Goal: Feedback & Contribution: Submit feedback/report problem

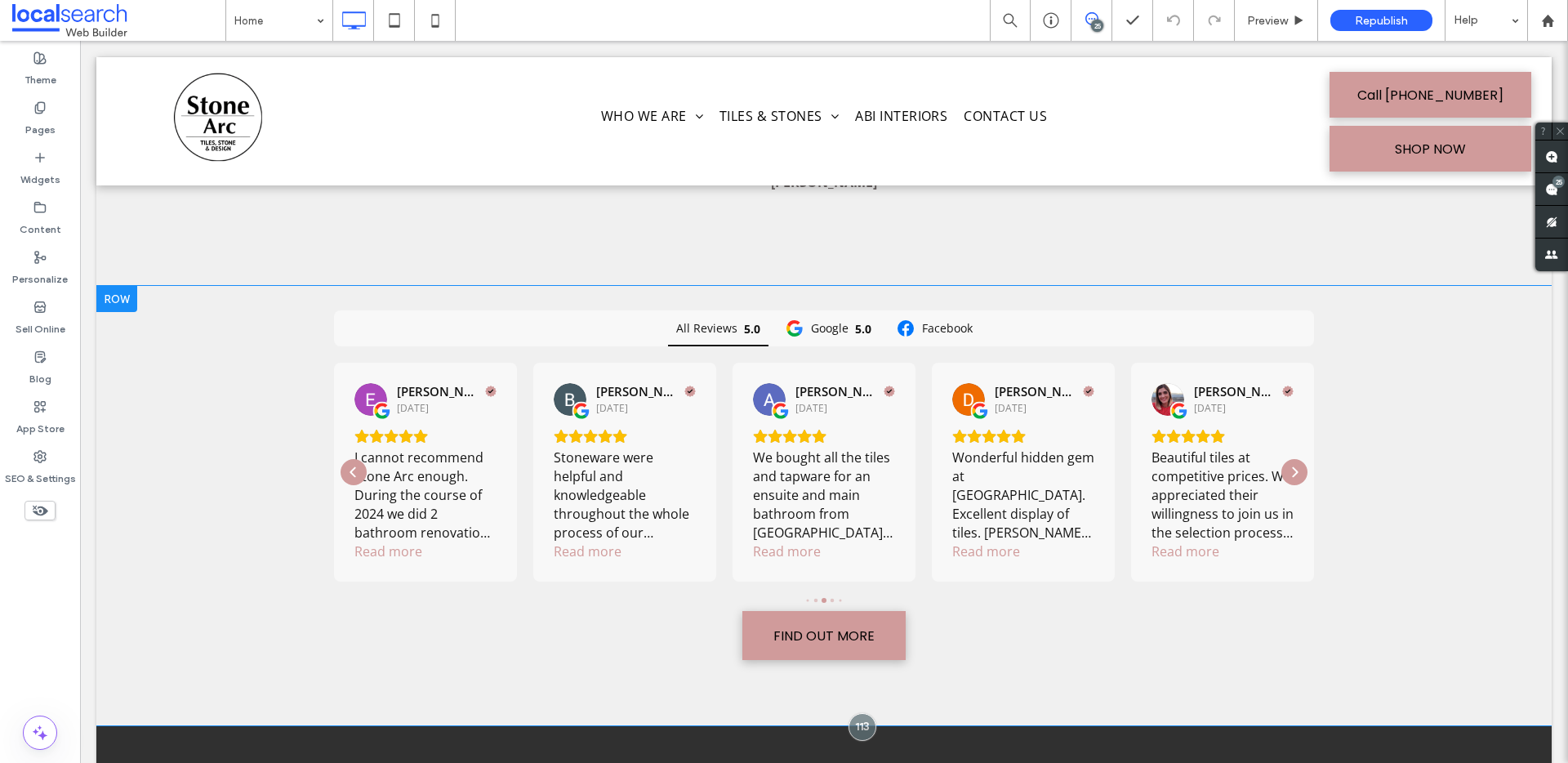
scroll to position [5276, 0]
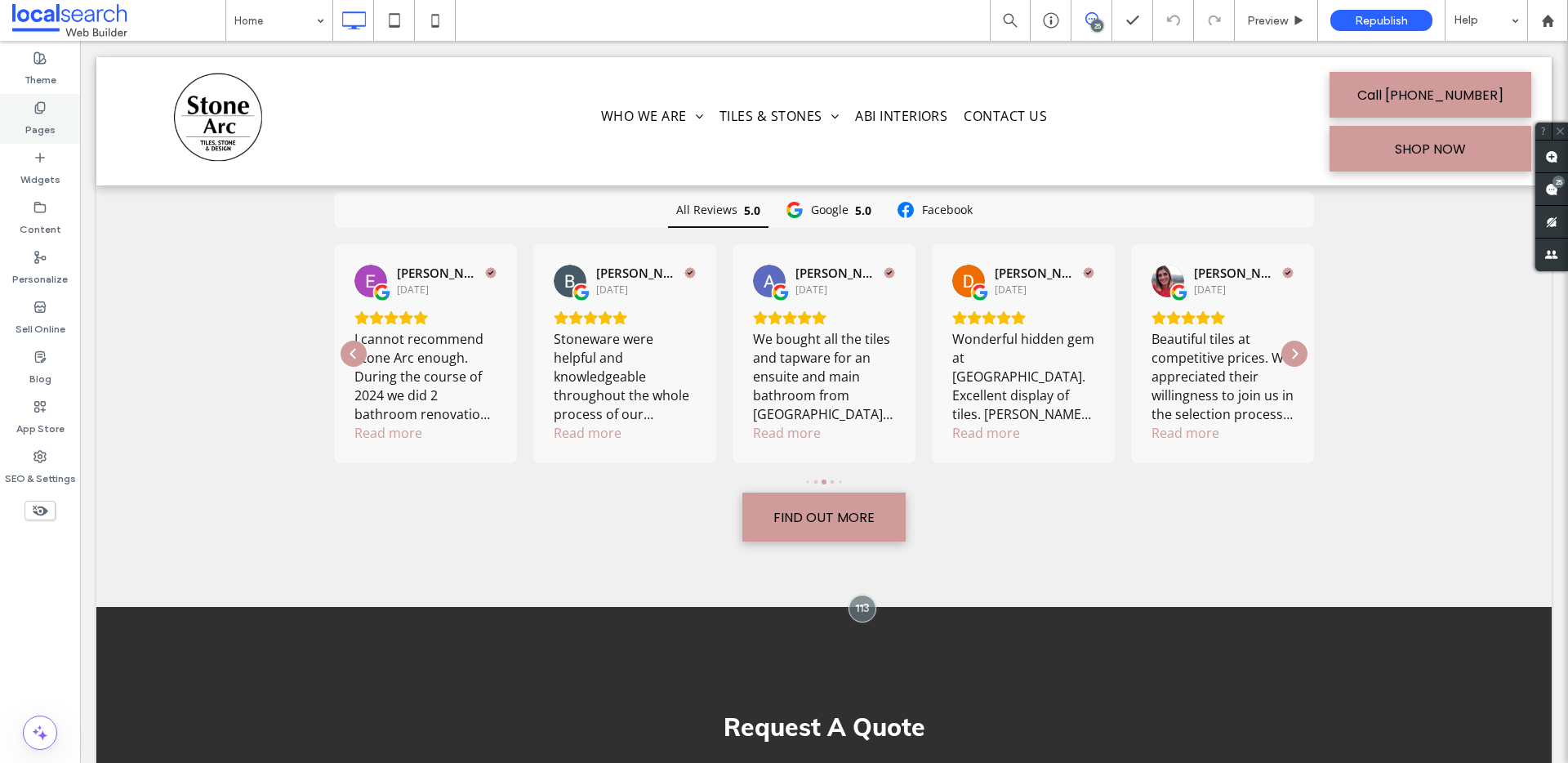
click at [33, 125] on label "Pages" at bounding box center [40, 126] width 31 height 23
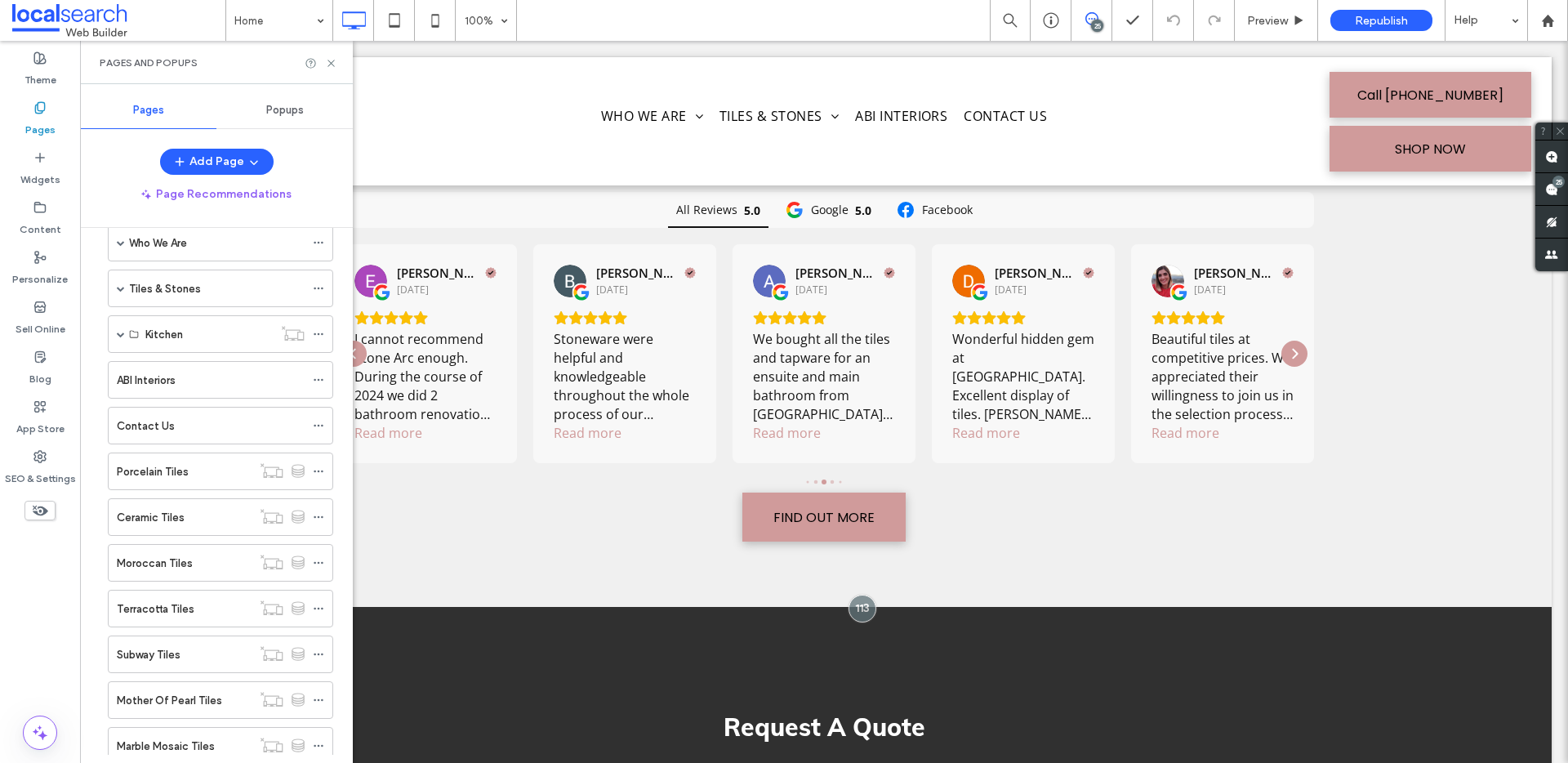
scroll to position [0, 0]
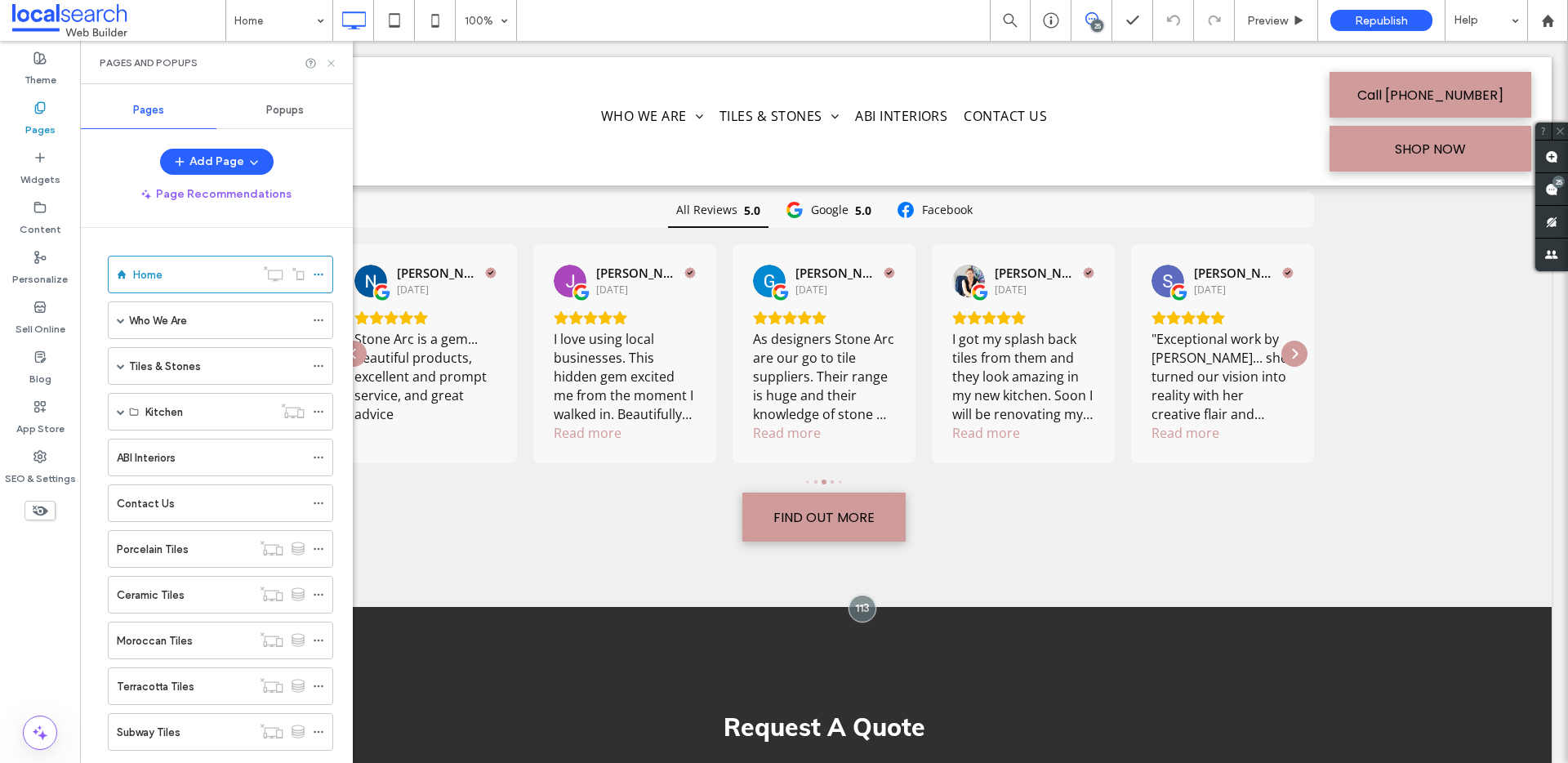
click at [334, 60] on use at bounding box center [330, 62] width 6 height 6
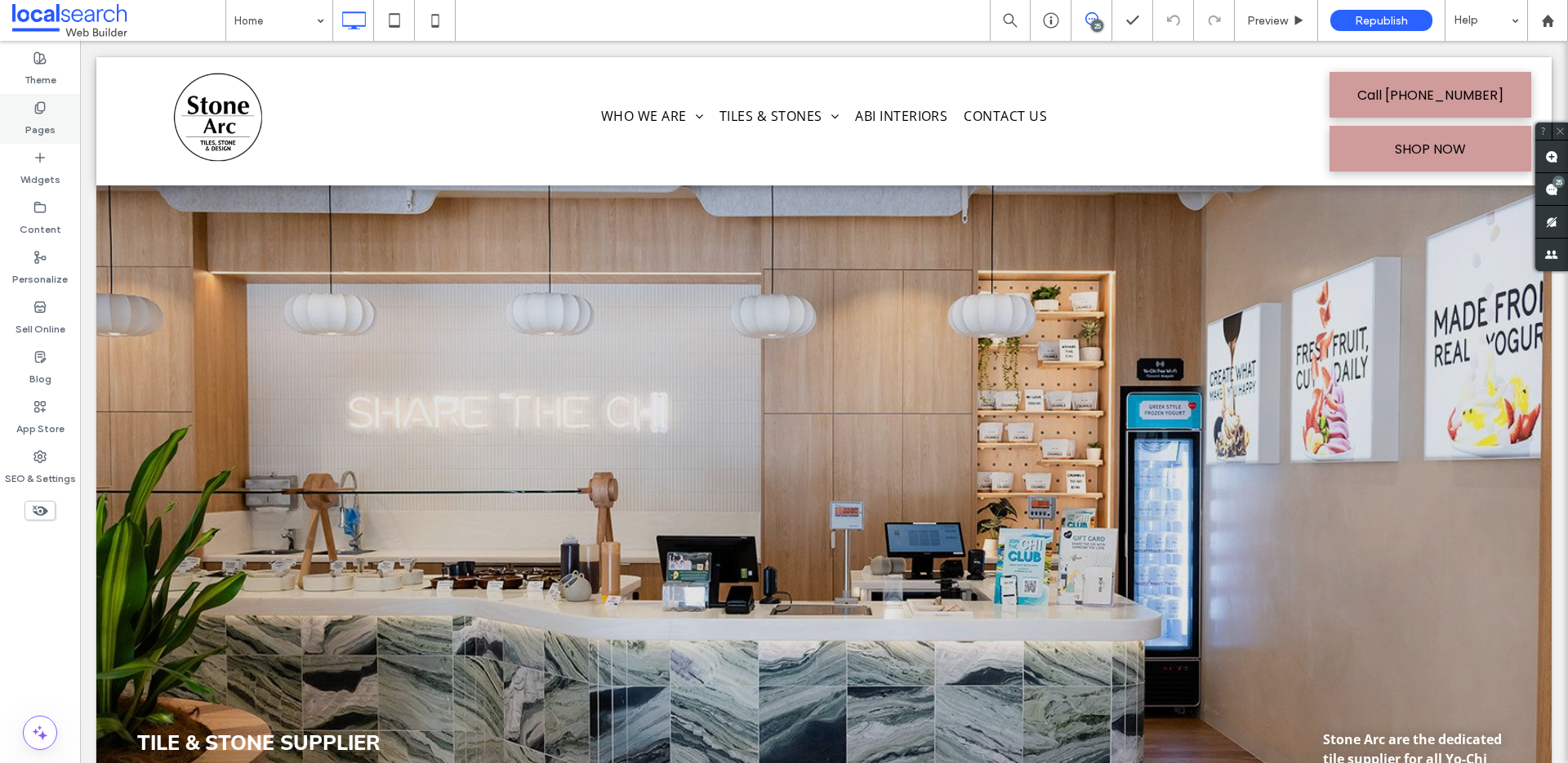
click at [46, 105] on icon at bounding box center [39, 108] width 13 height 13
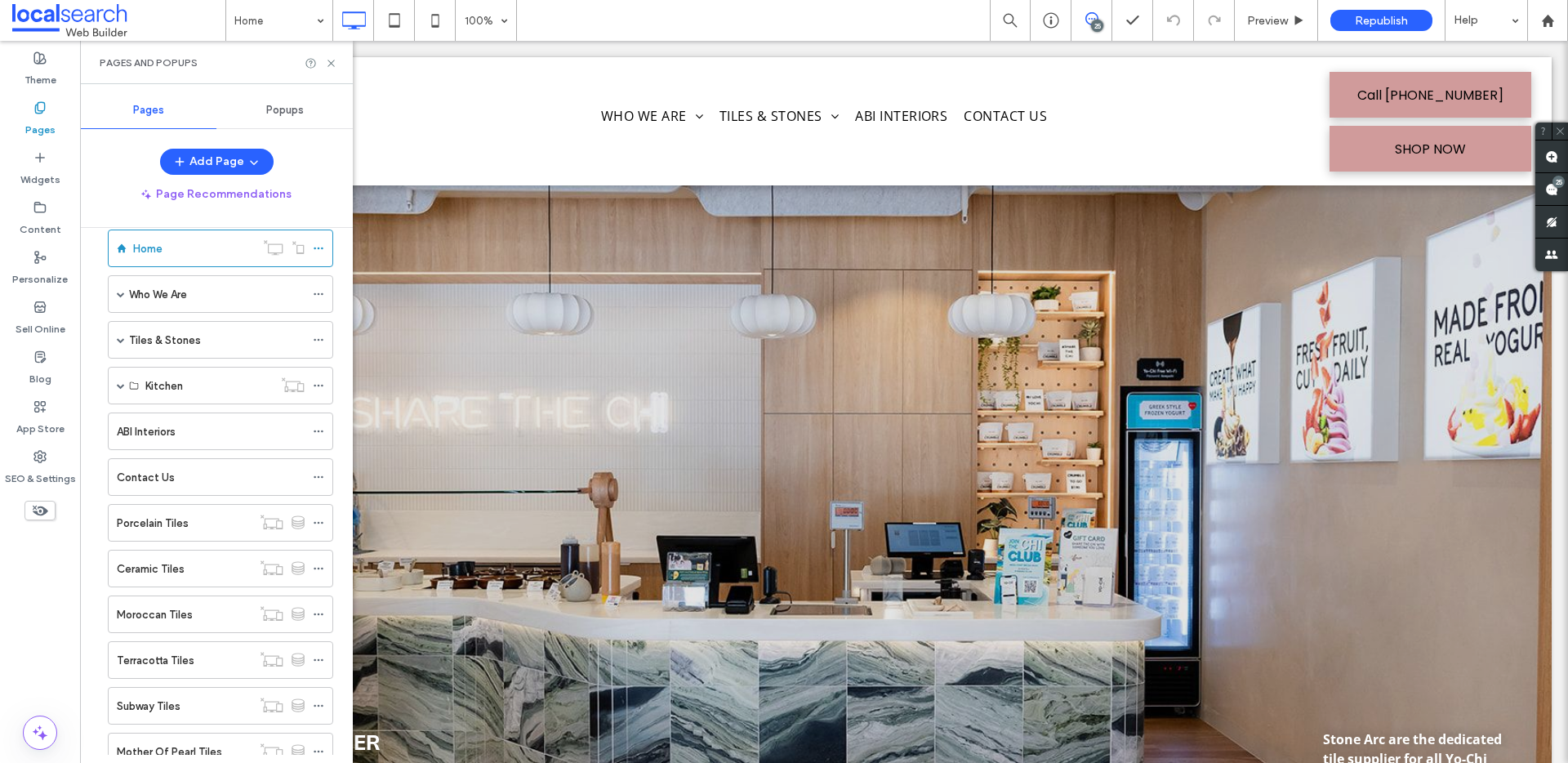
scroll to position [36, 0]
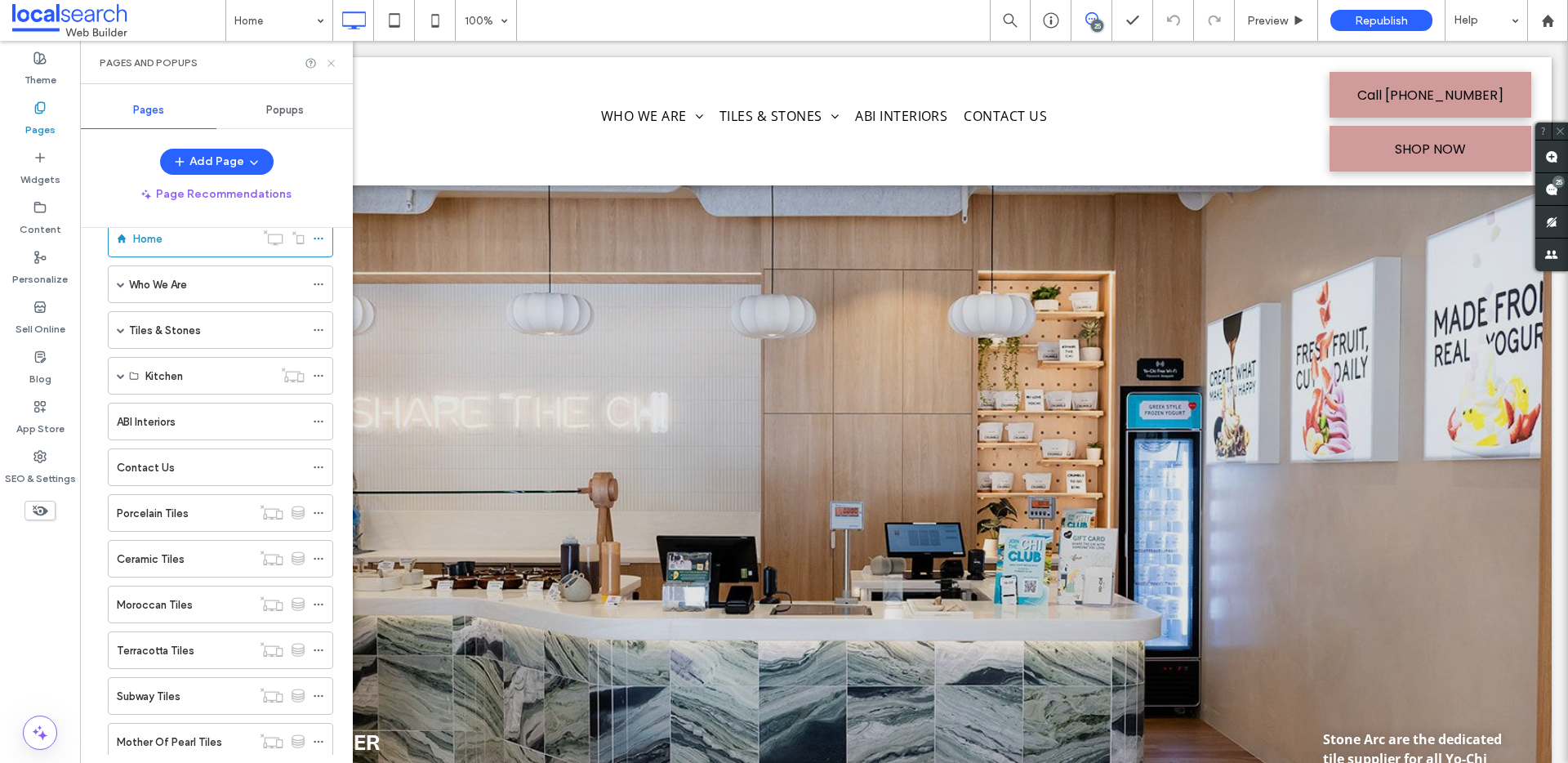
click at [325, 62] on icon at bounding box center [331, 63] width 12 height 12
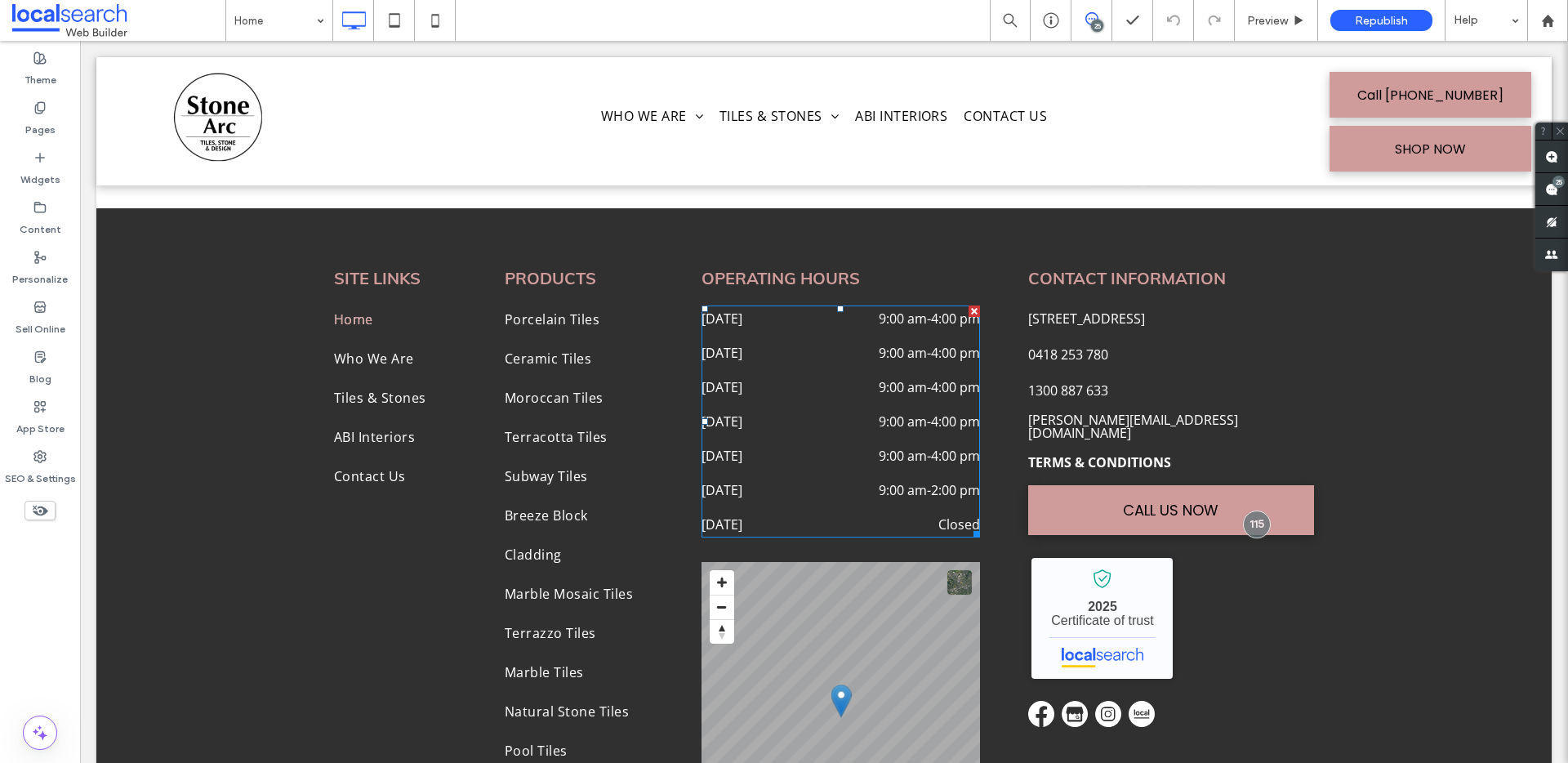
scroll to position [5923, 0]
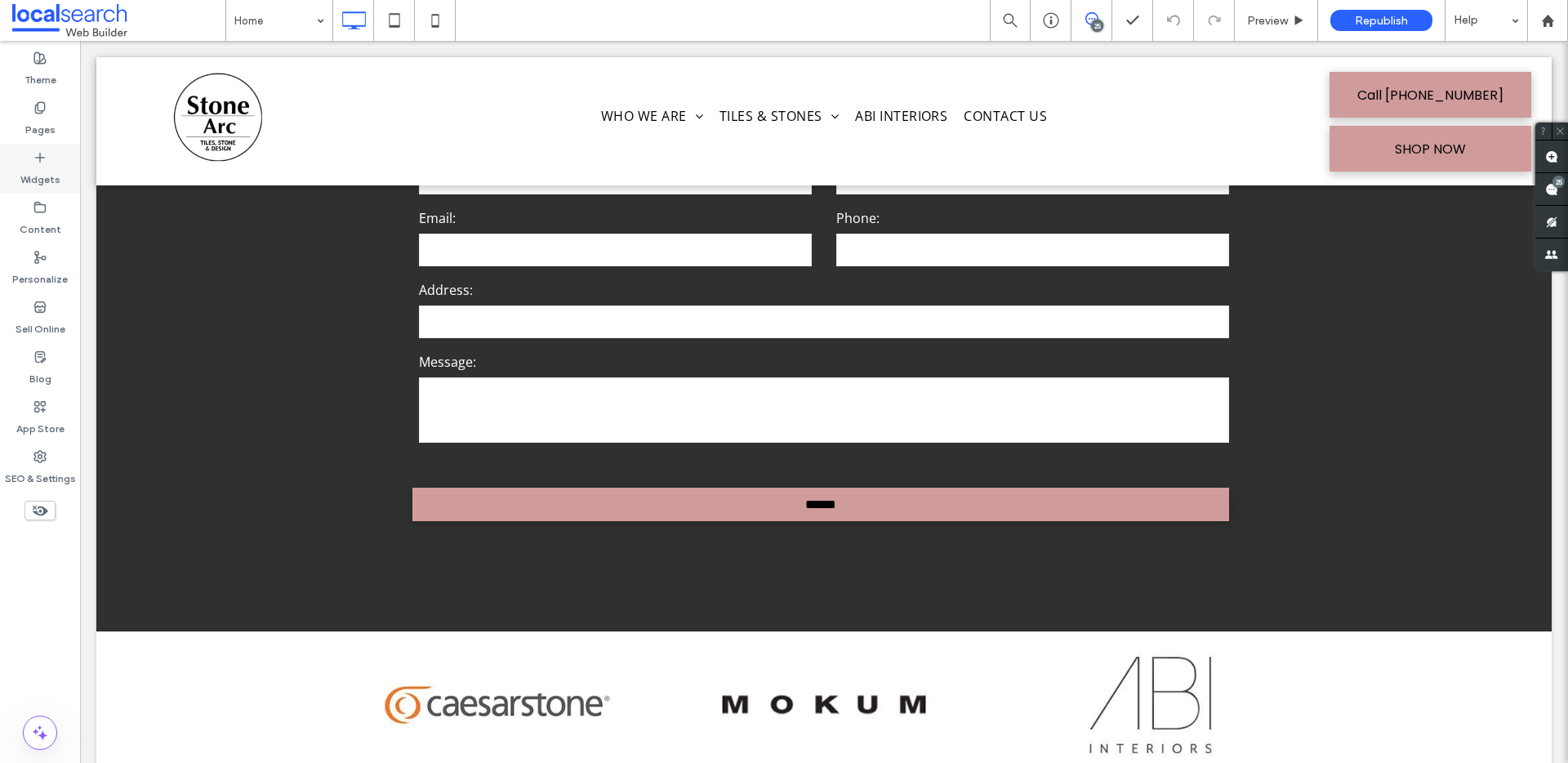
drag, startPoint x: 26, startPoint y: 140, endPoint x: 30, endPoint y: 152, distance: 12.6
click at [26, 140] on div "Pages" at bounding box center [39, 118] width 80 height 50
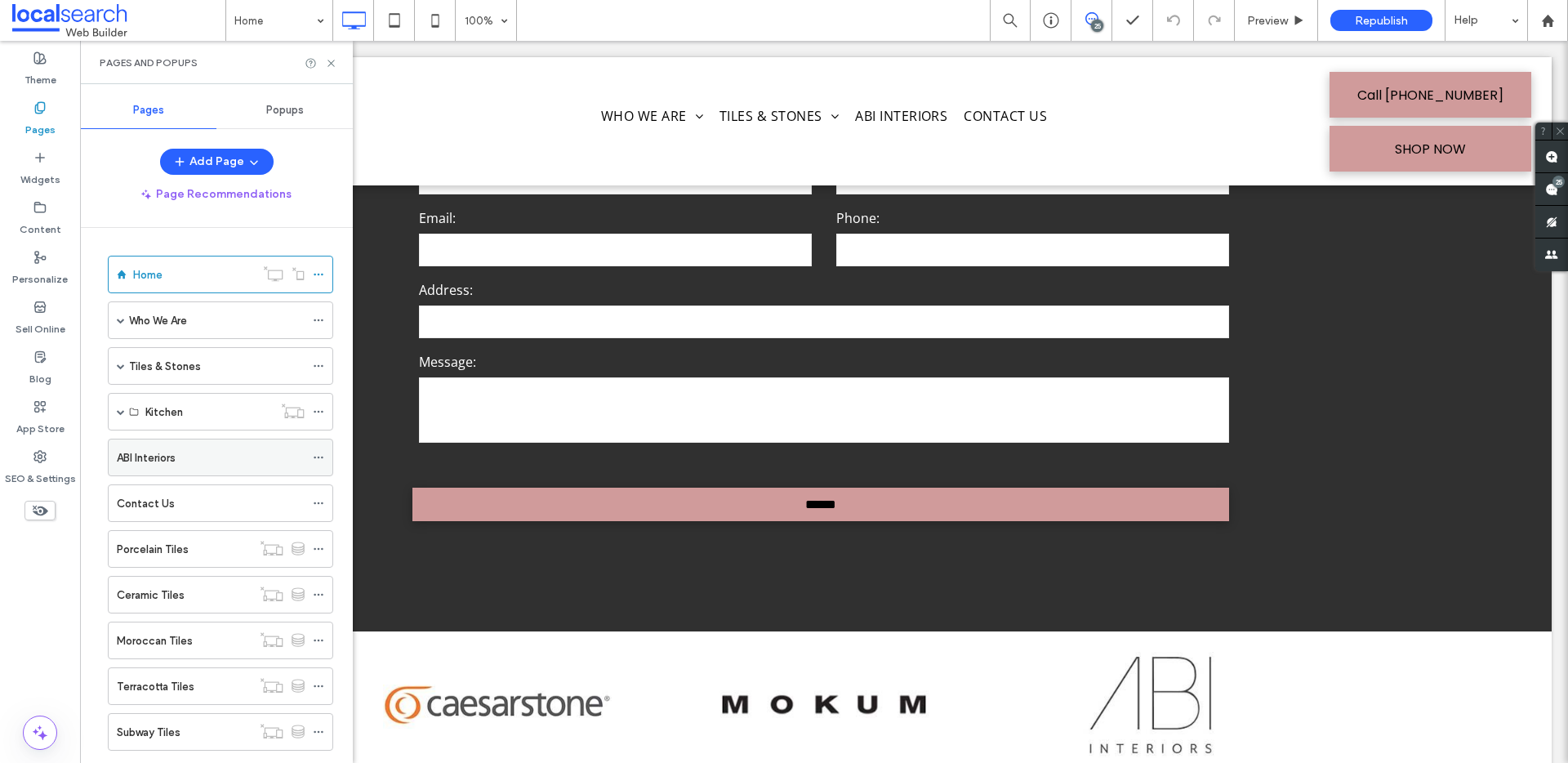
click at [190, 468] on div "ABI Interiors" at bounding box center [210, 457] width 188 height 36
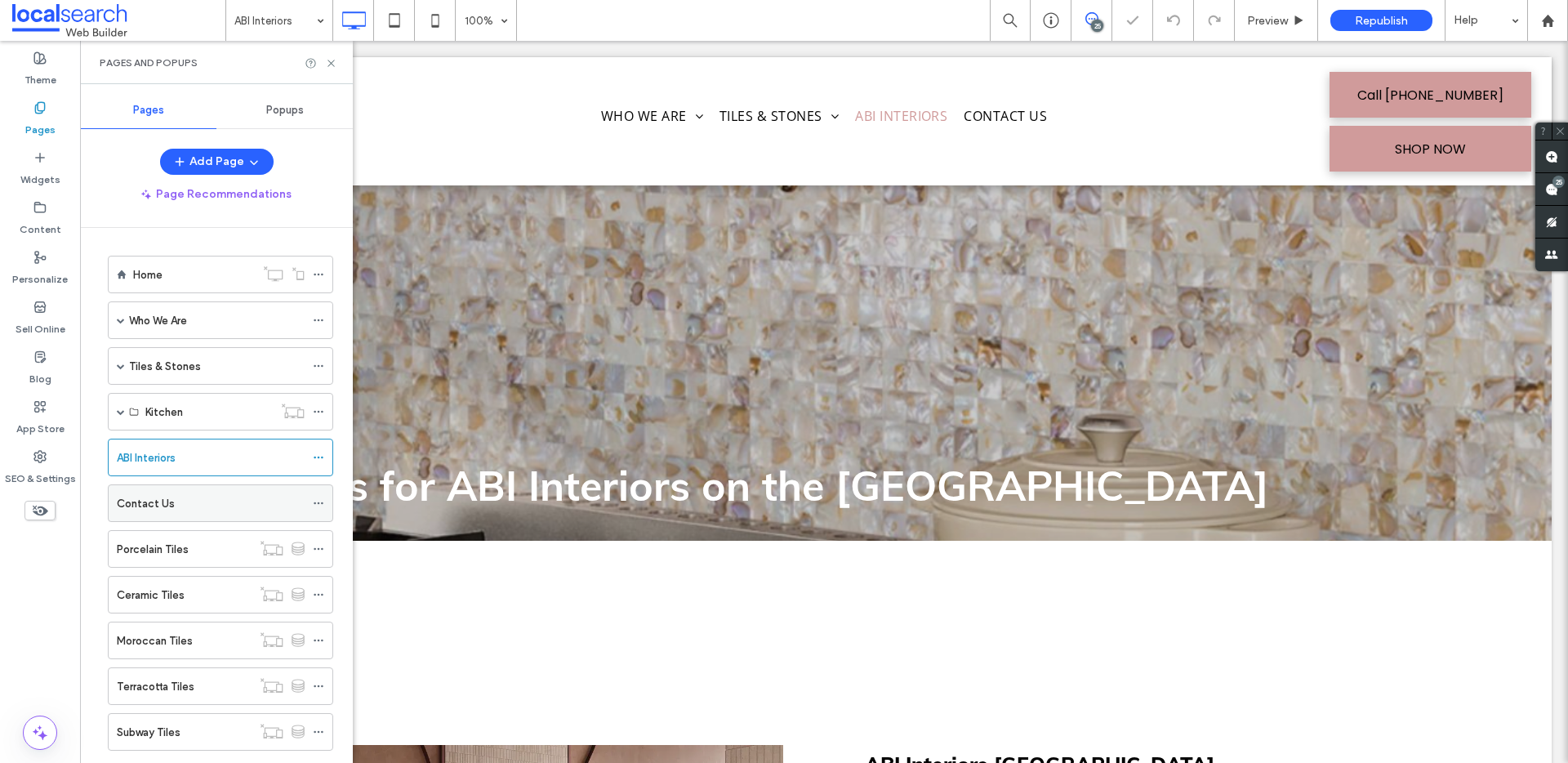
click at [236, 491] on div "Contact Us" at bounding box center [210, 503] width 188 height 36
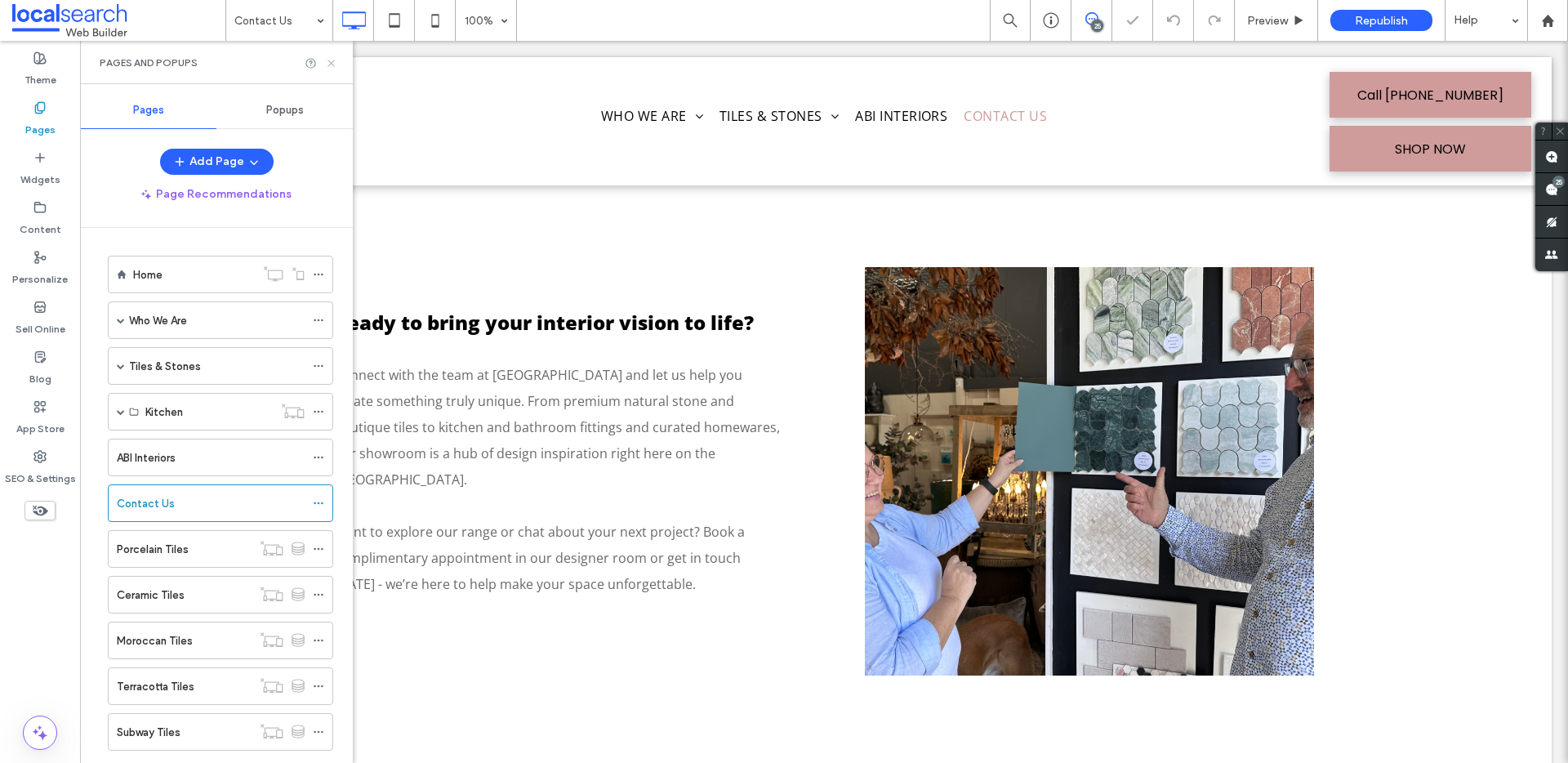
drag, startPoint x: 325, startPoint y: 64, endPoint x: 246, endPoint y: 23, distance: 89.0
click at [325, 64] on icon at bounding box center [331, 63] width 12 height 12
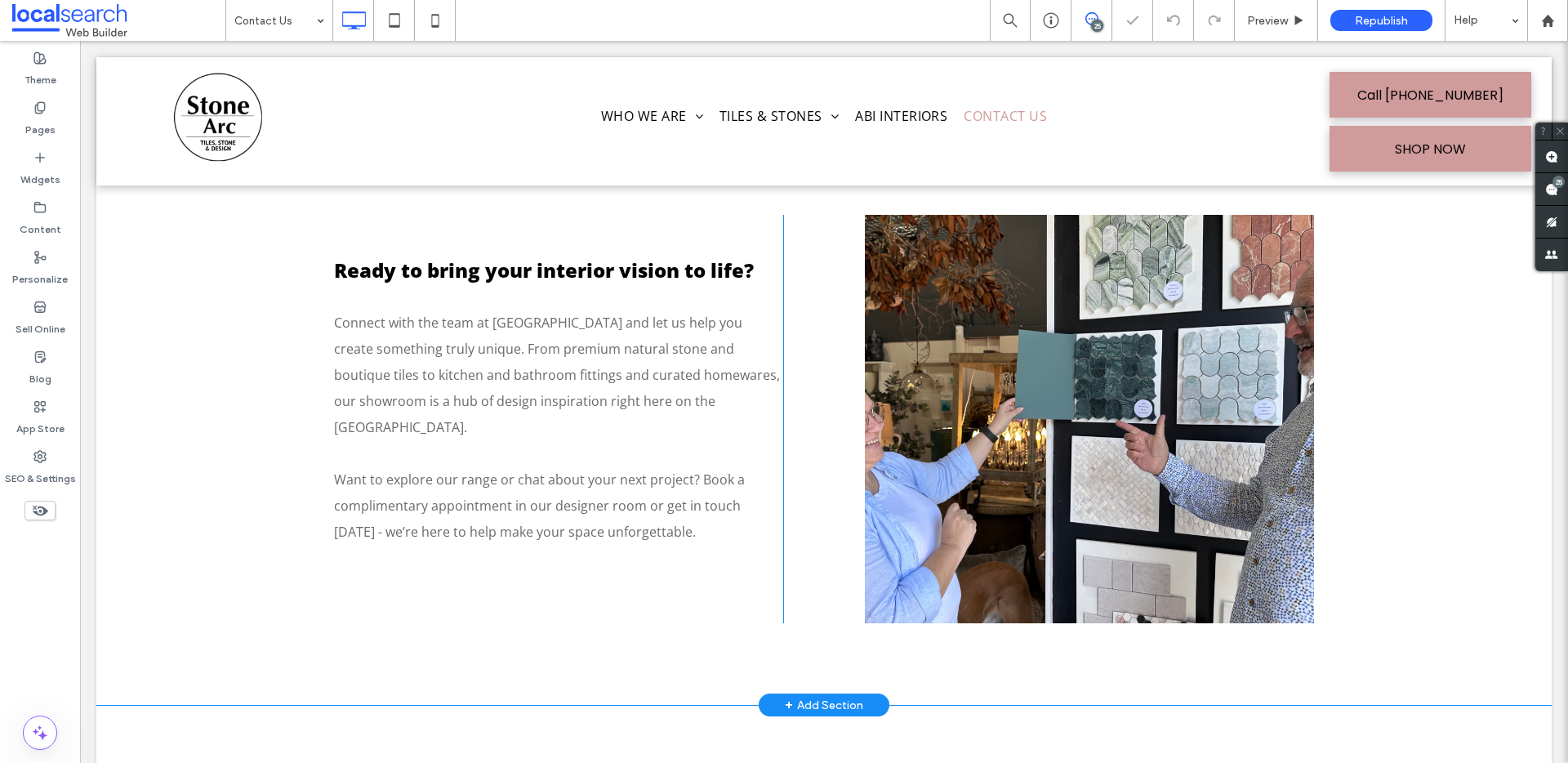
scroll to position [583, 0]
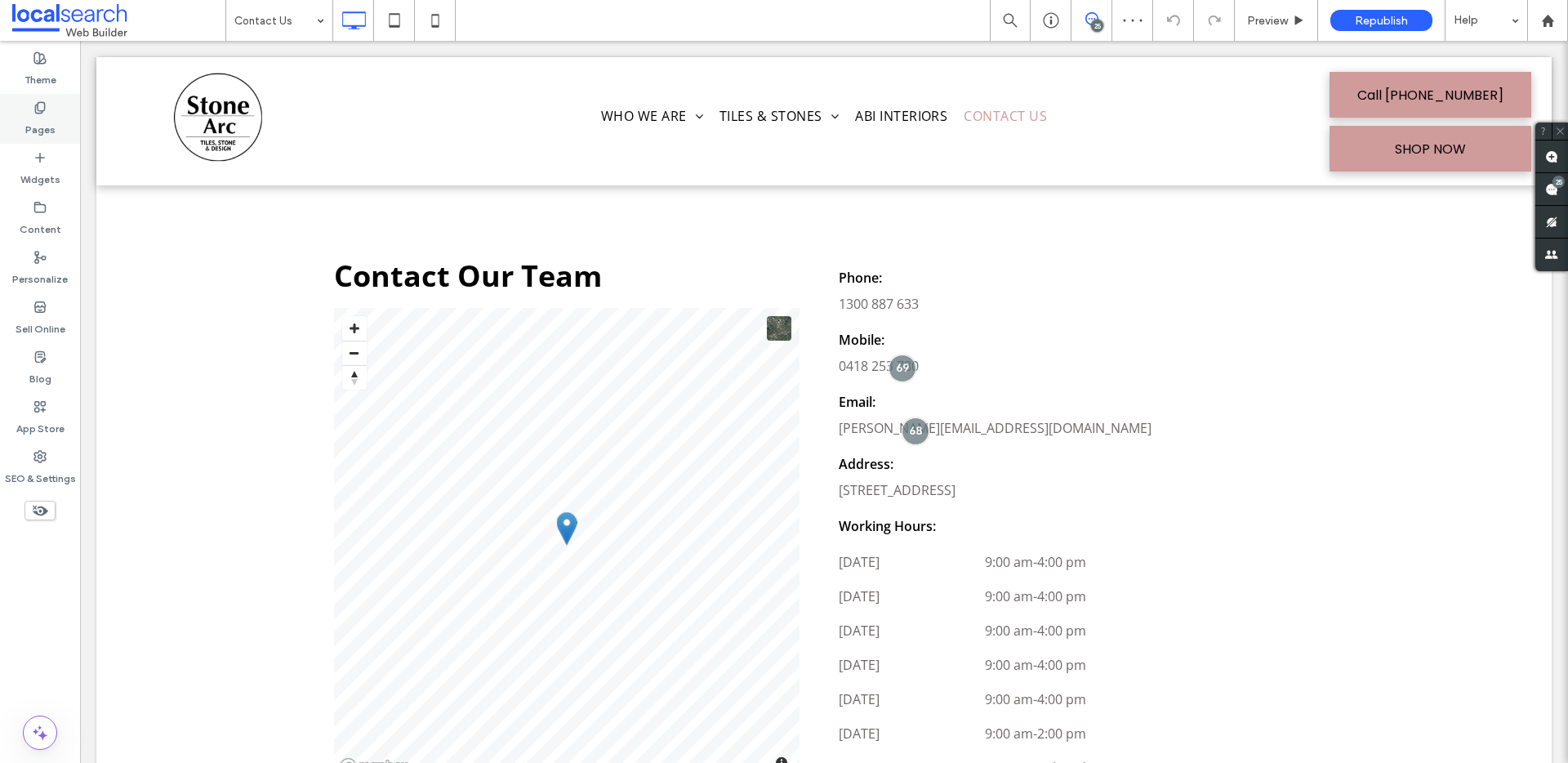
click at [56, 112] on div "Pages" at bounding box center [39, 118] width 80 height 50
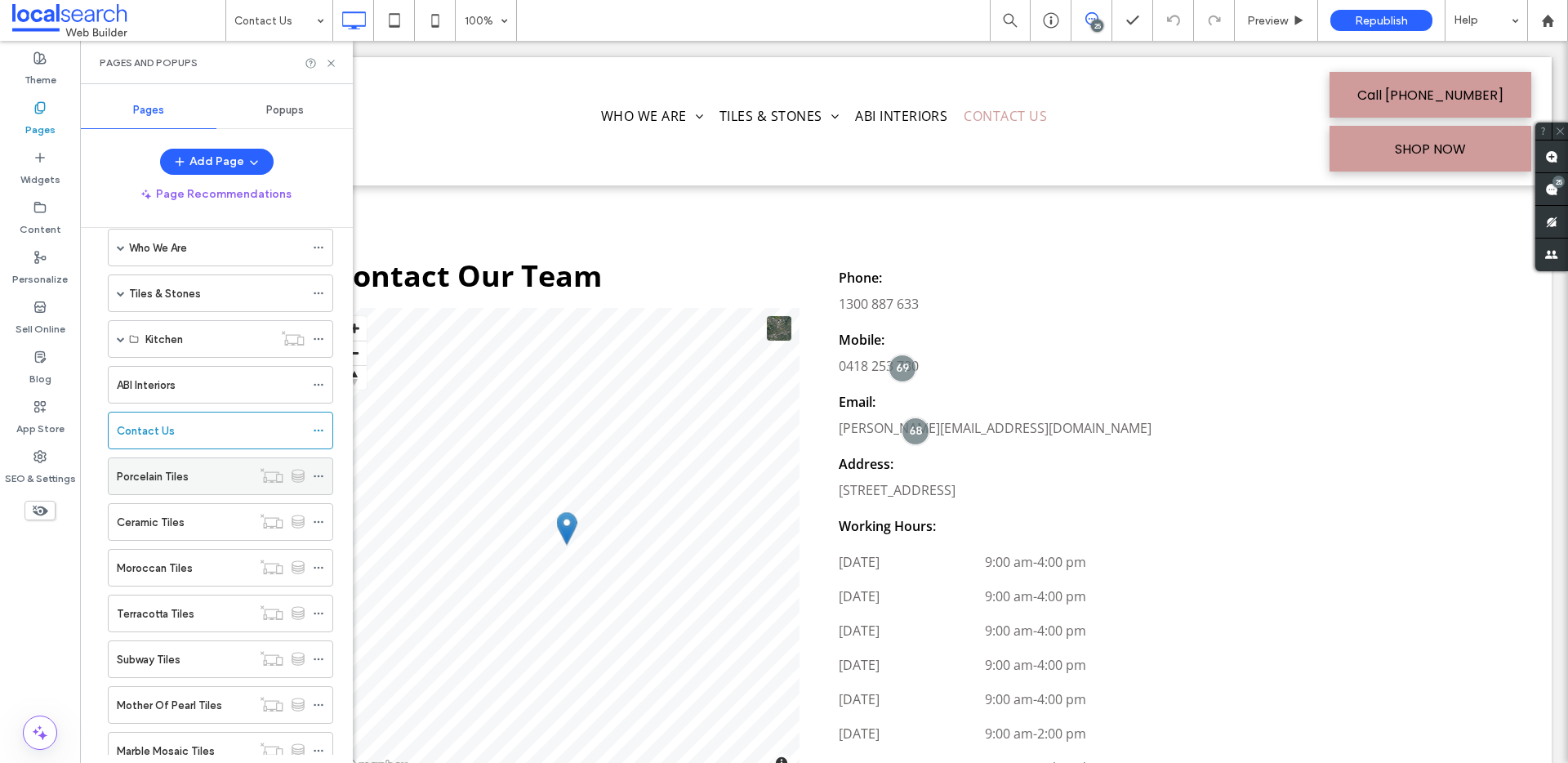
scroll to position [0, 0]
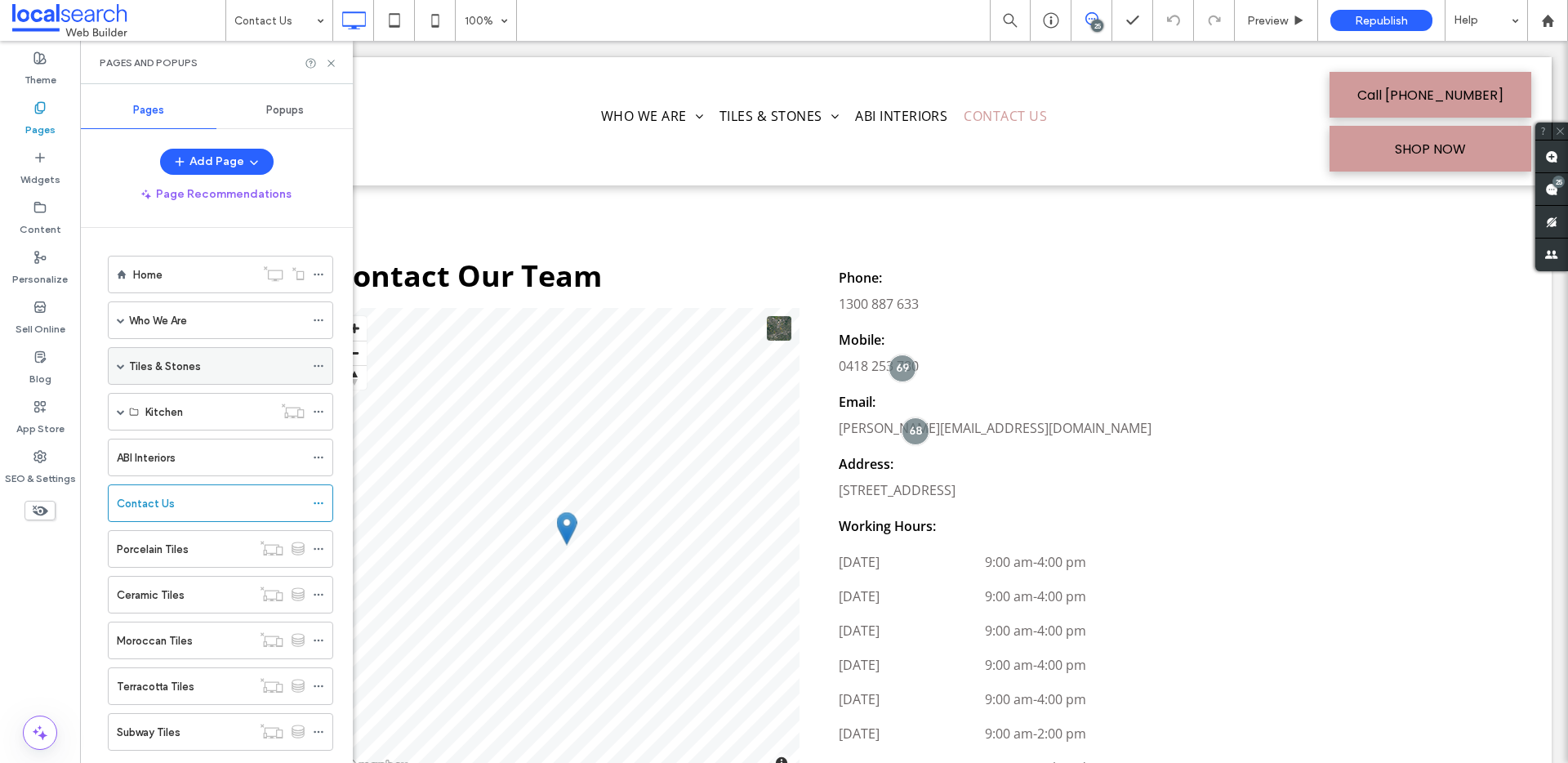
click at [123, 369] on span at bounding box center [120, 365] width 8 height 8
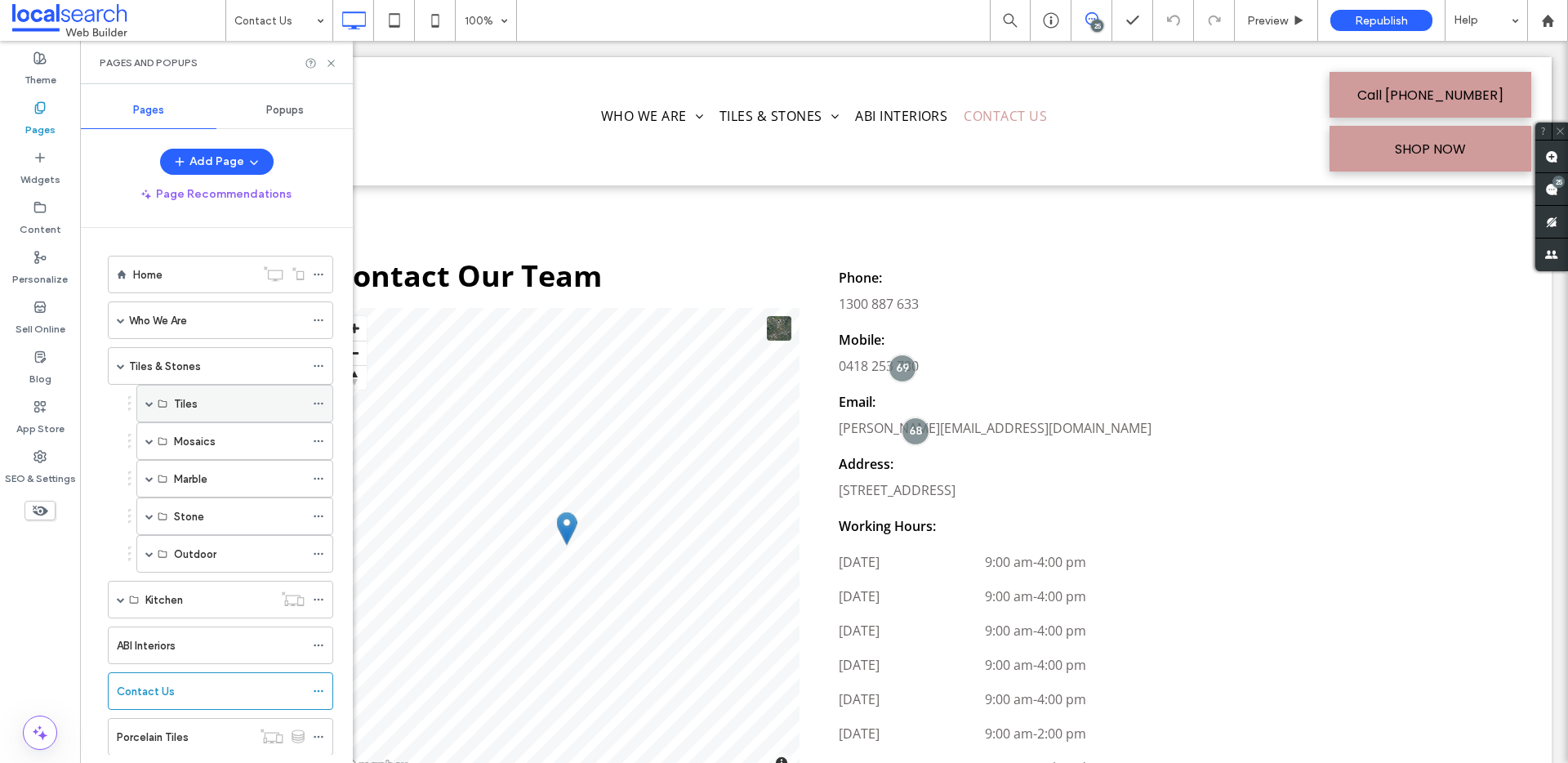
click at [145, 404] on span at bounding box center [149, 403] width 8 height 8
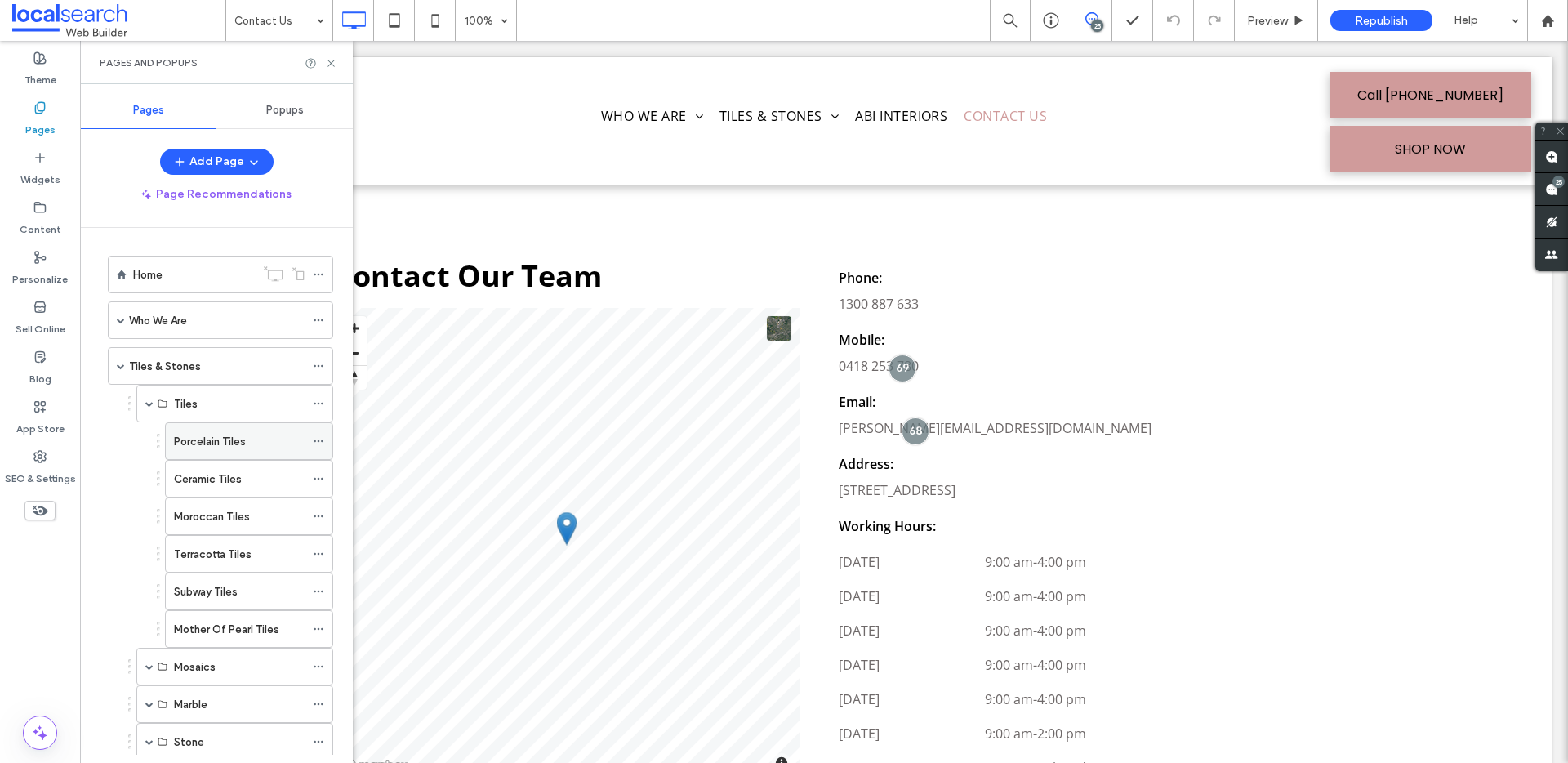
click at [269, 442] on div "Porcelain Tiles" at bounding box center [239, 442] width 130 height 18
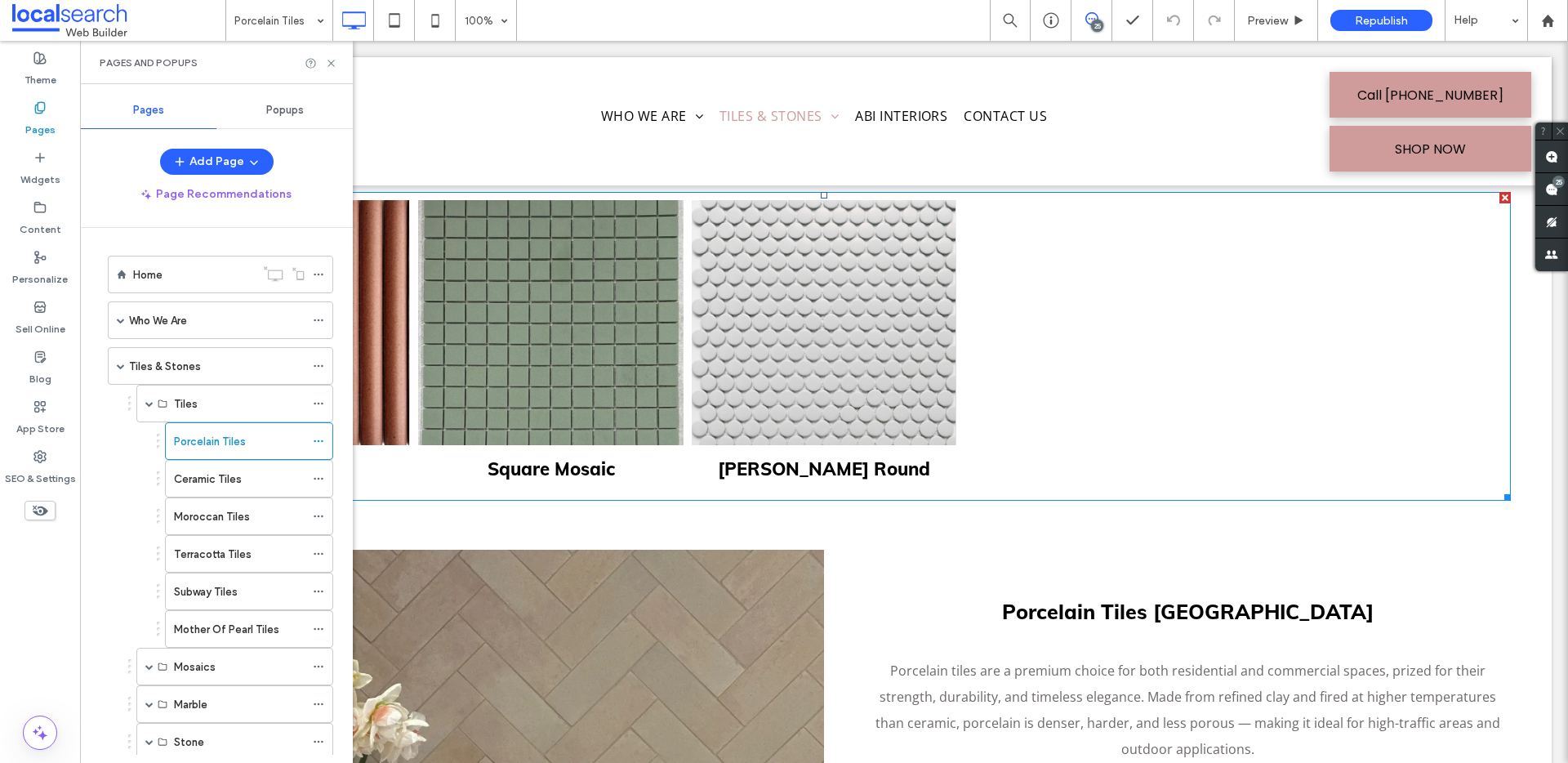
scroll to position [367, 0]
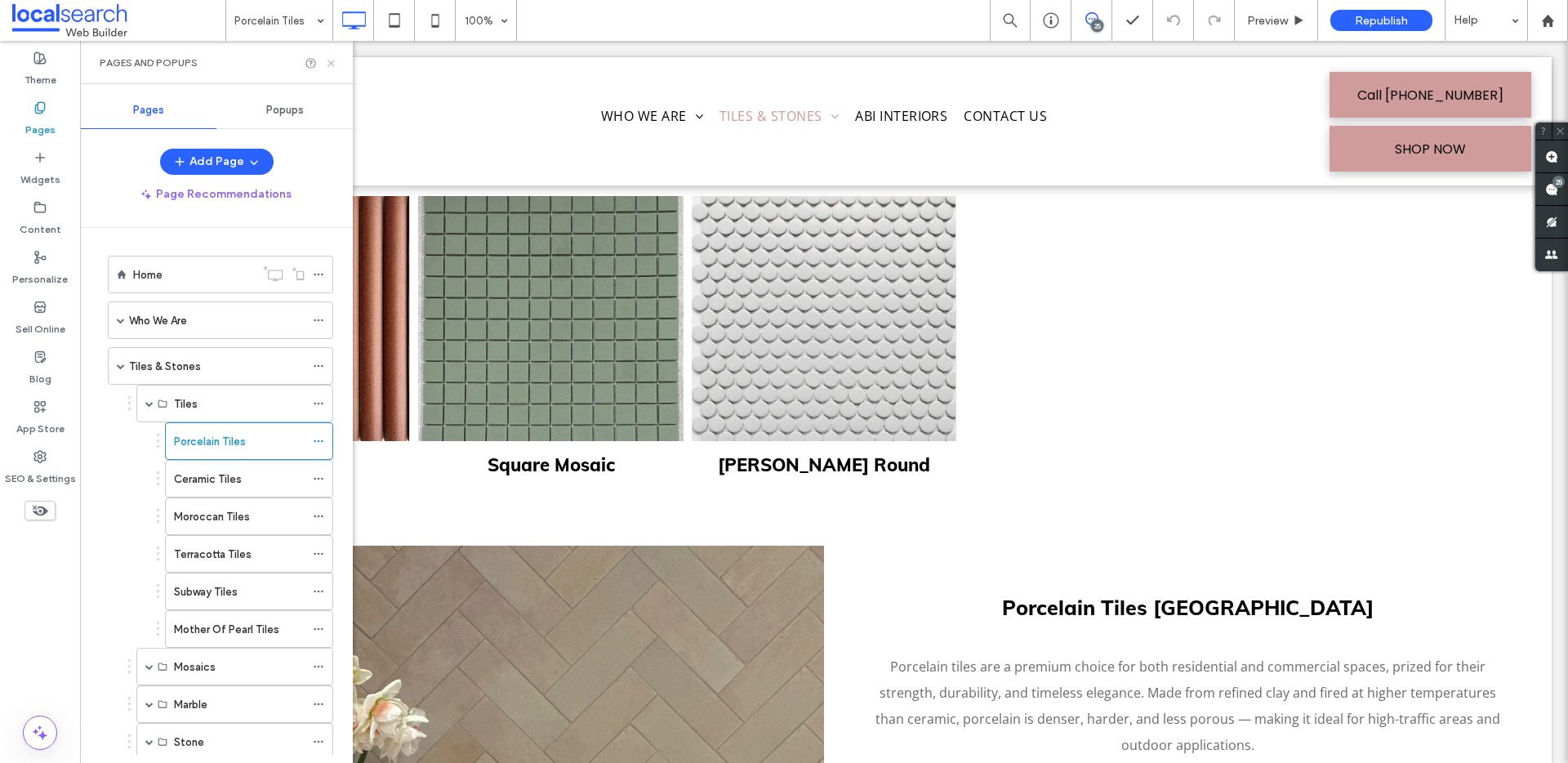
click at [335, 63] on icon at bounding box center [331, 63] width 12 height 12
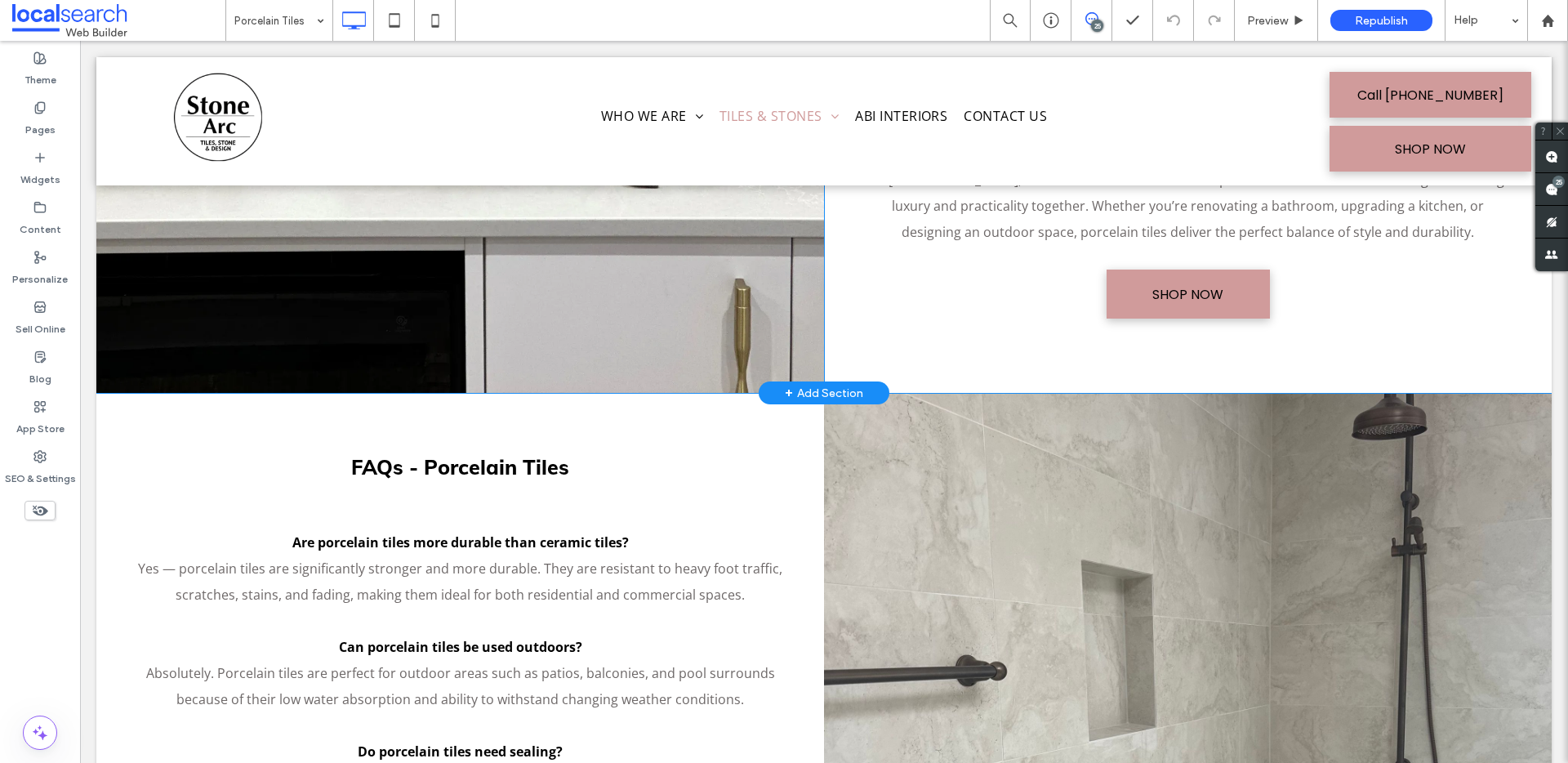
scroll to position [1088, 0]
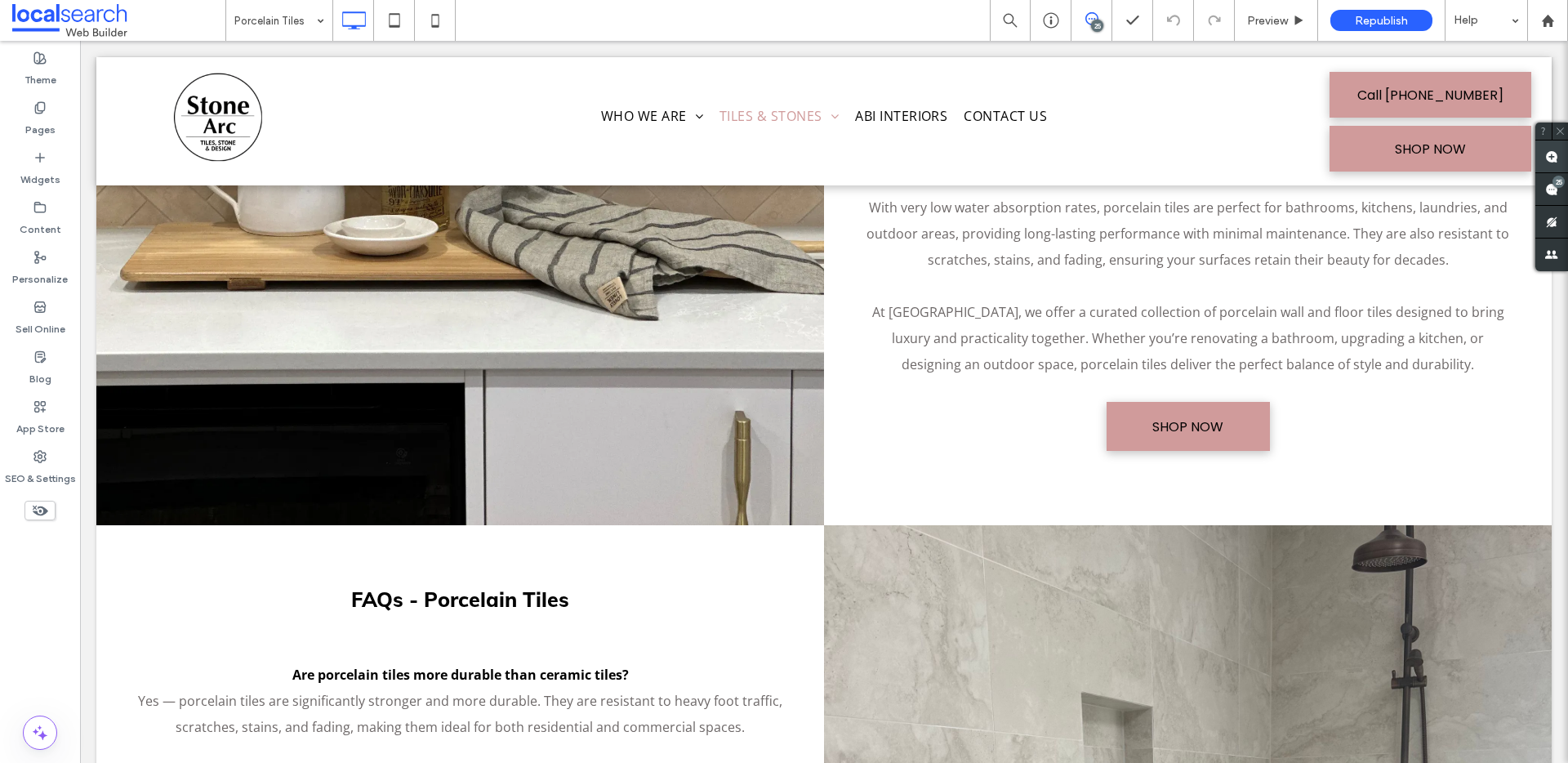
click at [1550, 164] on span at bounding box center [1551, 156] width 32 height 32
drag, startPoint x: 1206, startPoint y: 441, endPoint x: 1215, endPoint y: 439, distance: 9.2
click at [1206, 441] on link "SHOP NOW" at bounding box center [1188, 427] width 164 height 49
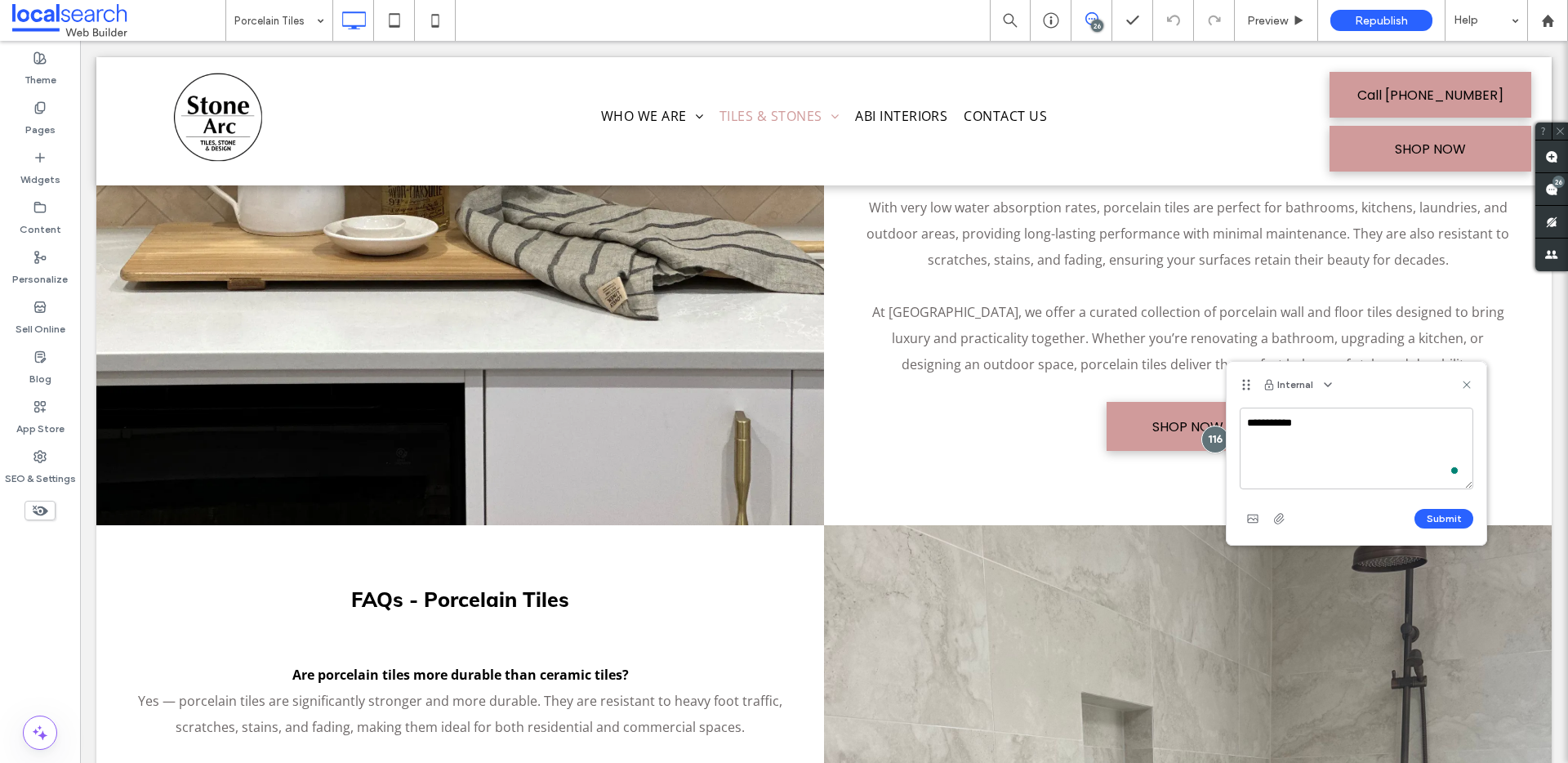
type textarea "******"
type textarea "**********"
click at [1440, 509] on button "Submit" at bounding box center [1444, 519] width 59 height 19
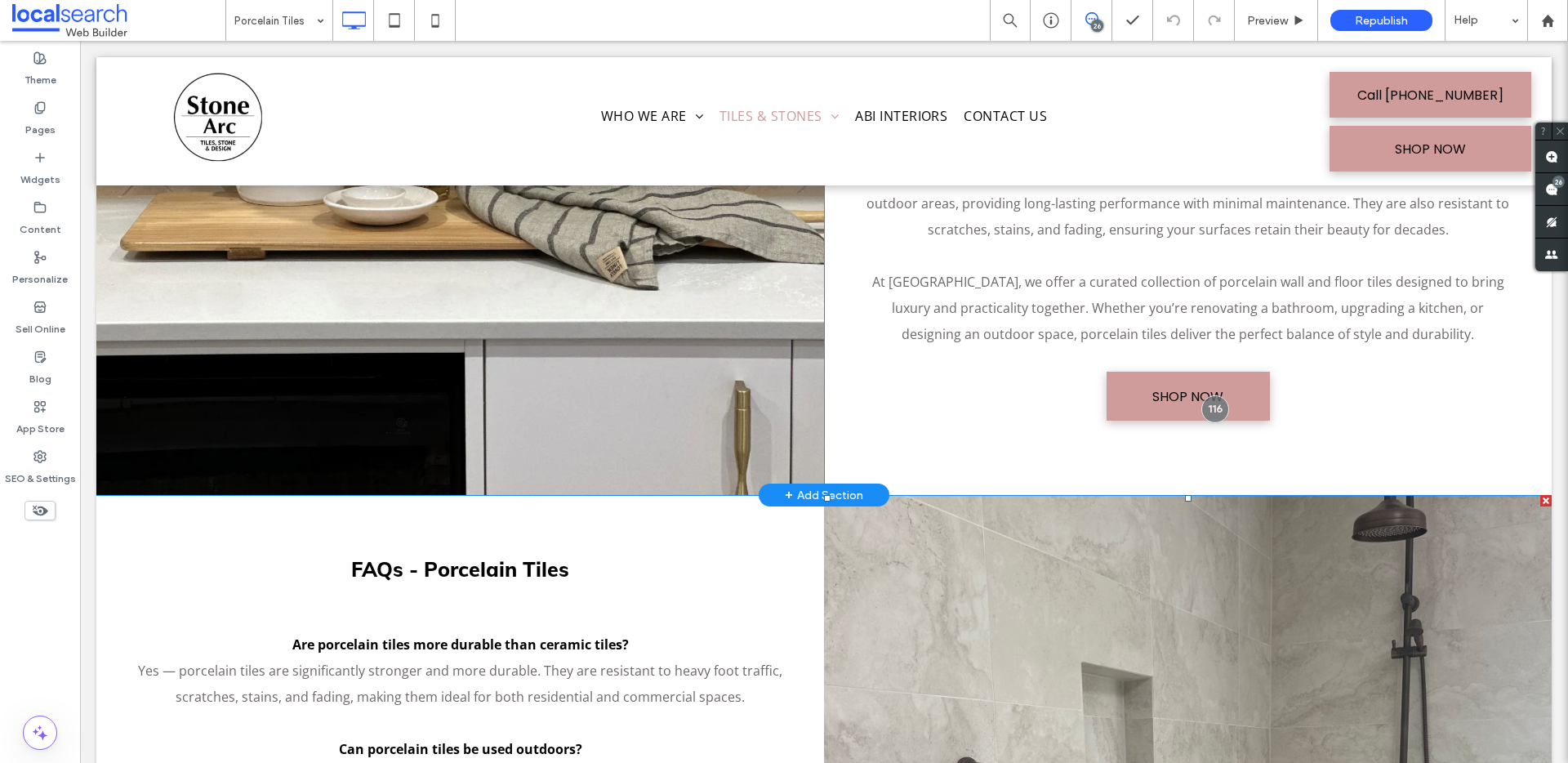
scroll to position [970, 0]
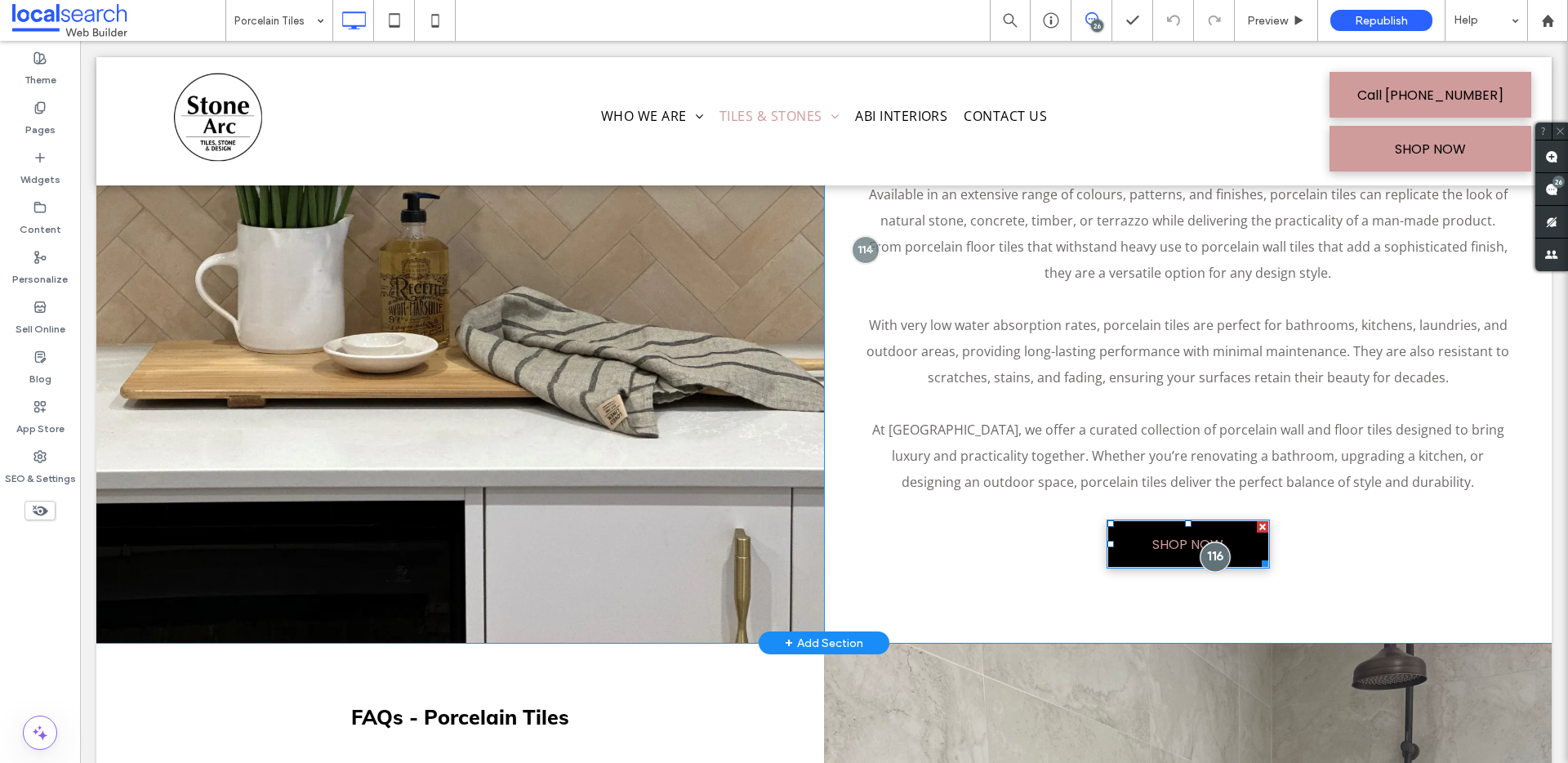
click at [1210, 566] on div at bounding box center [1214, 556] width 31 height 31
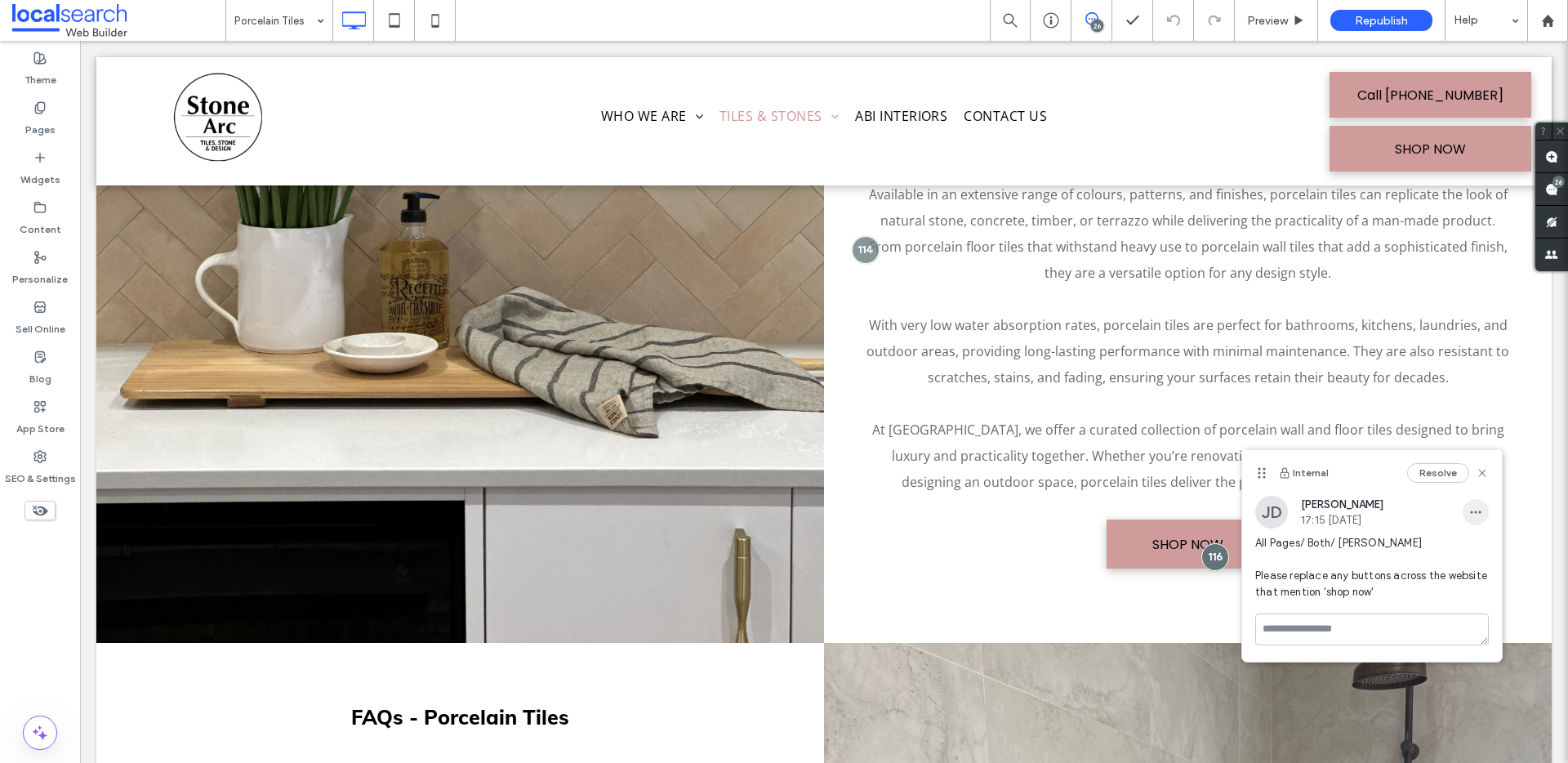
click at [1465, 513] on span "button" at bounding box center [1476, 512] width 26 height 26
click at [1417, 561] on div "Edit" at bounding box center [1416, 555] width 145 height 31
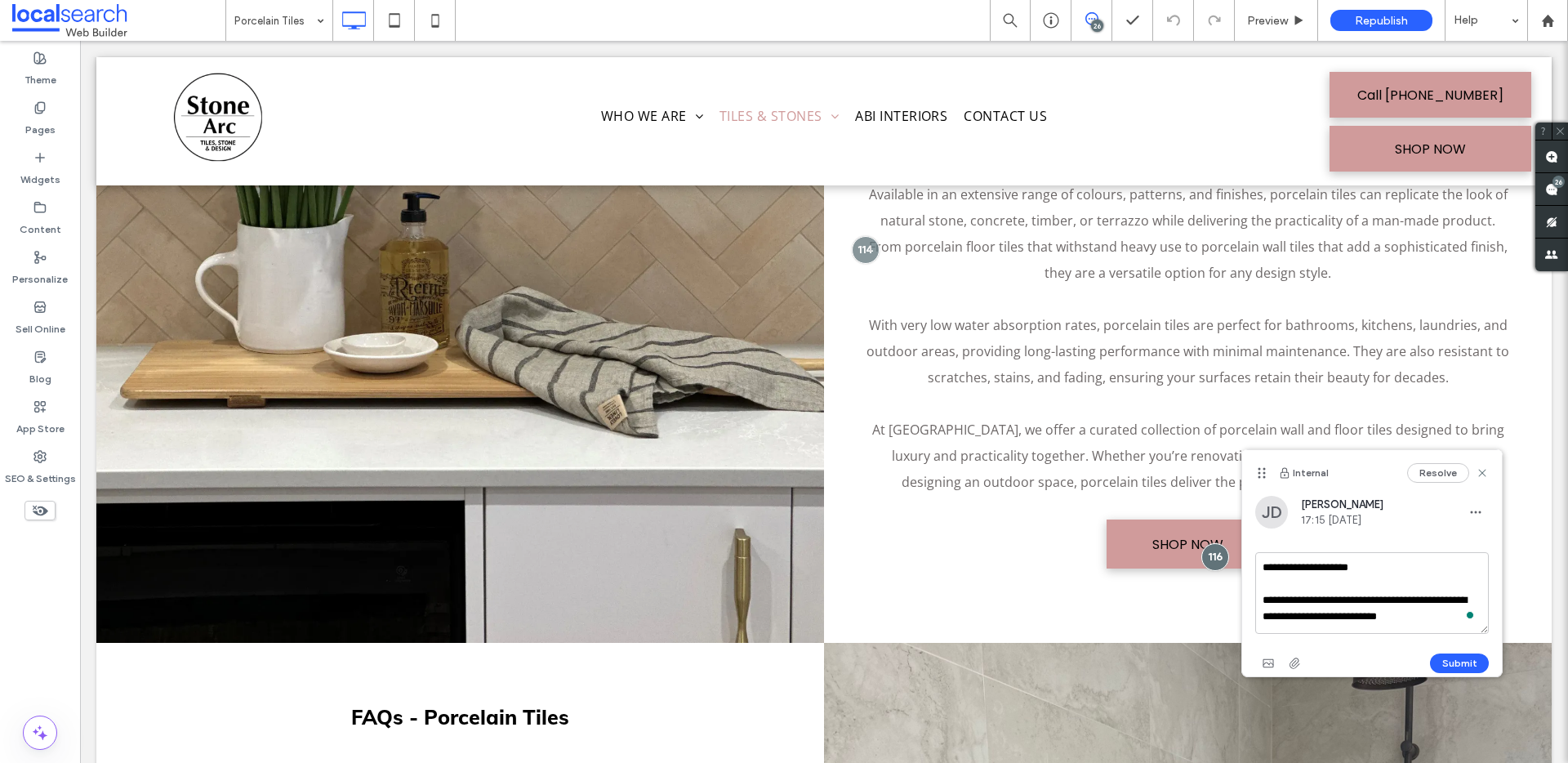
click at [1477, 616] on span at bounding box center [1471, 615] width 15 height 18
click at [1482, 512] on span "button" at bounding box center [1476, 512] width 26 height 26
click at [1433, 552] on div "Edit" at bounding box center [1416, 555] width 145 height 31
drag, startPoint x: 1404, startPoint y: 596, endPoint x: 1410, endPoint y: 610, distance: 15.2
click at [1404, 597] on textarea "**********" at bounding box center [1372, 593] width 234 height 81
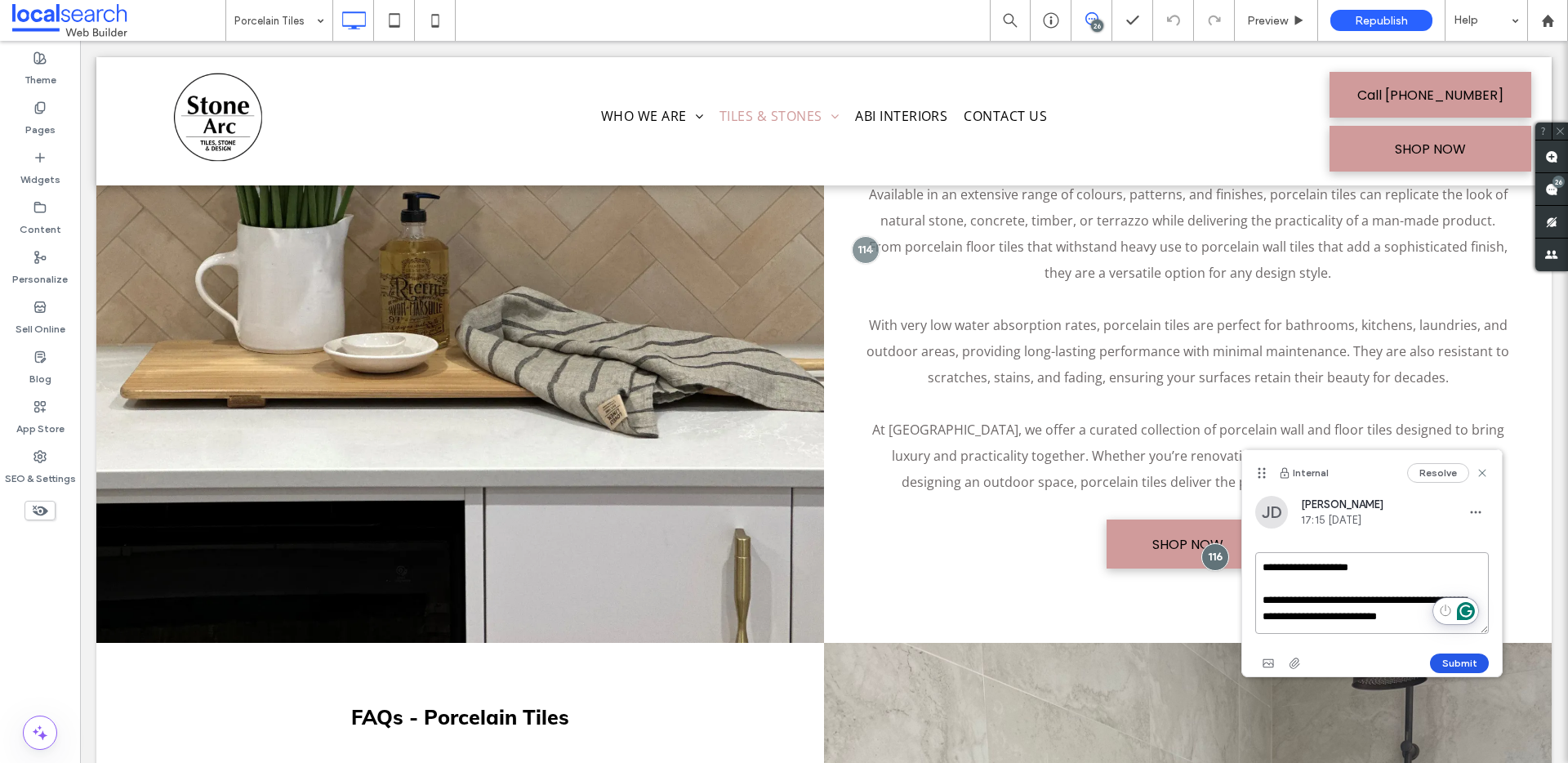
drag, startPoint x: 1421, startPoint y: 603, endPoint x: 1444, endPoint y: 668, distance: 68.9
click at [1445, 676] on div "**********" at bounding box center [1372, 563] width 262 height 228
click at [1380, 596] on textarea "**********" at bounding box center [1372, 593] width 234 height 81
drag, startPoint x: 1382, startPoint y: 614, endPoint x: 1480, endPoint y: 619, distance: 98.1
click at [1480, 619] on textarea "**********" at bounding box center [1372, 593] width 234 height 81
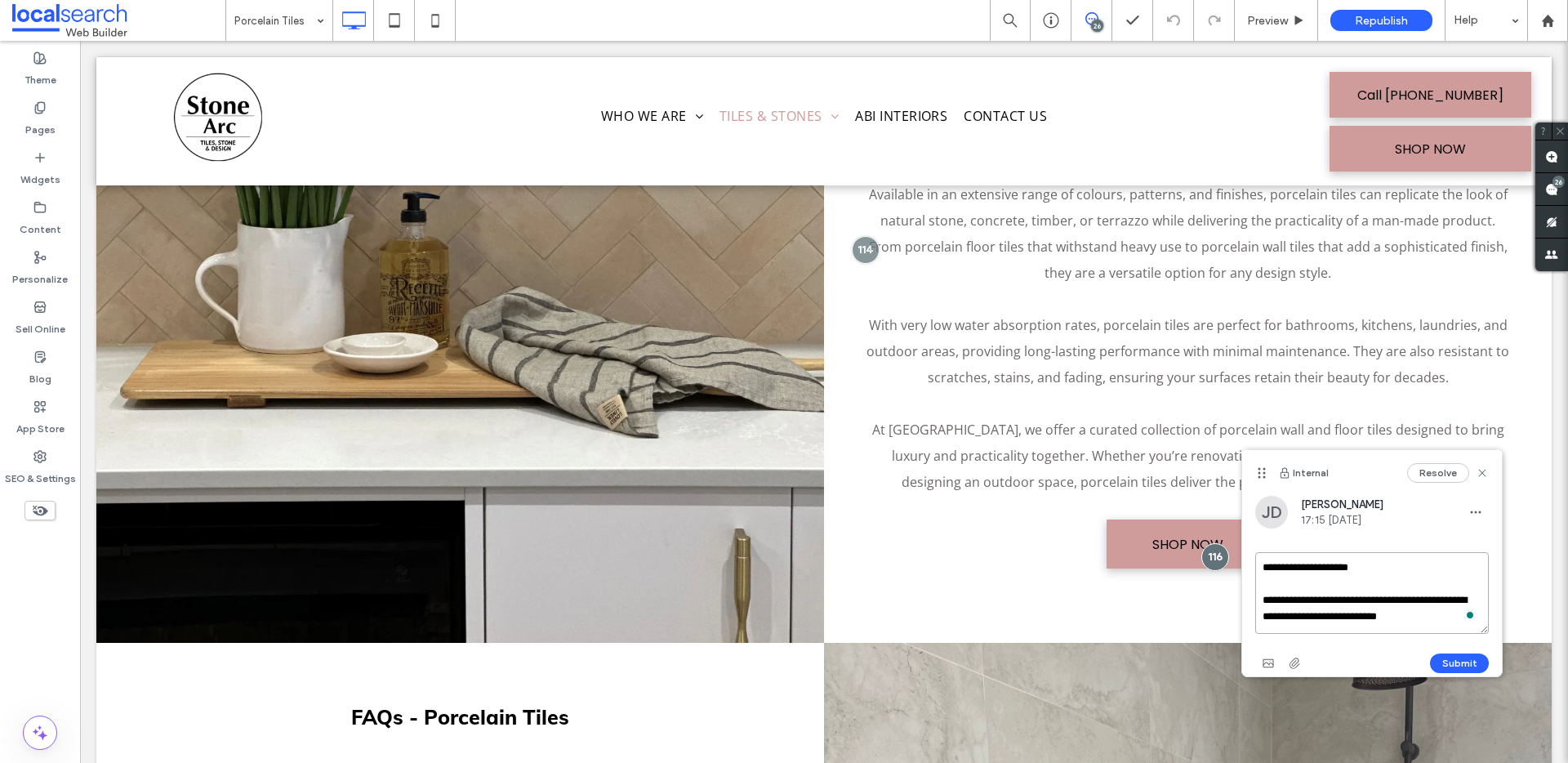
click at [1480, 619] on textarea "**********" at bounding box center [1372, 593] width 234 height 81
click at [1481, 615] on textarea "**********" at bounding box center [1372, 593] width 234 height 81
click at [1479, 613] on textarea "**********" at bounding box center [1372, 593] width 234 height 81
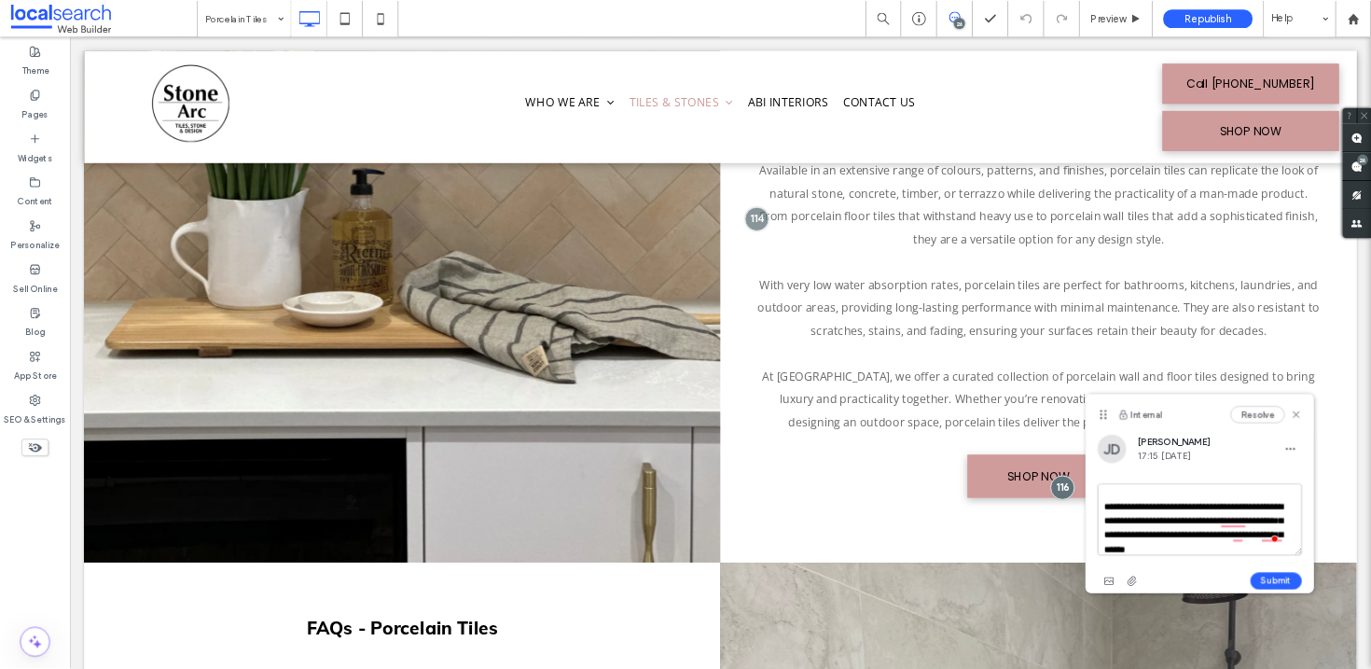
scroll to position [44, 0]
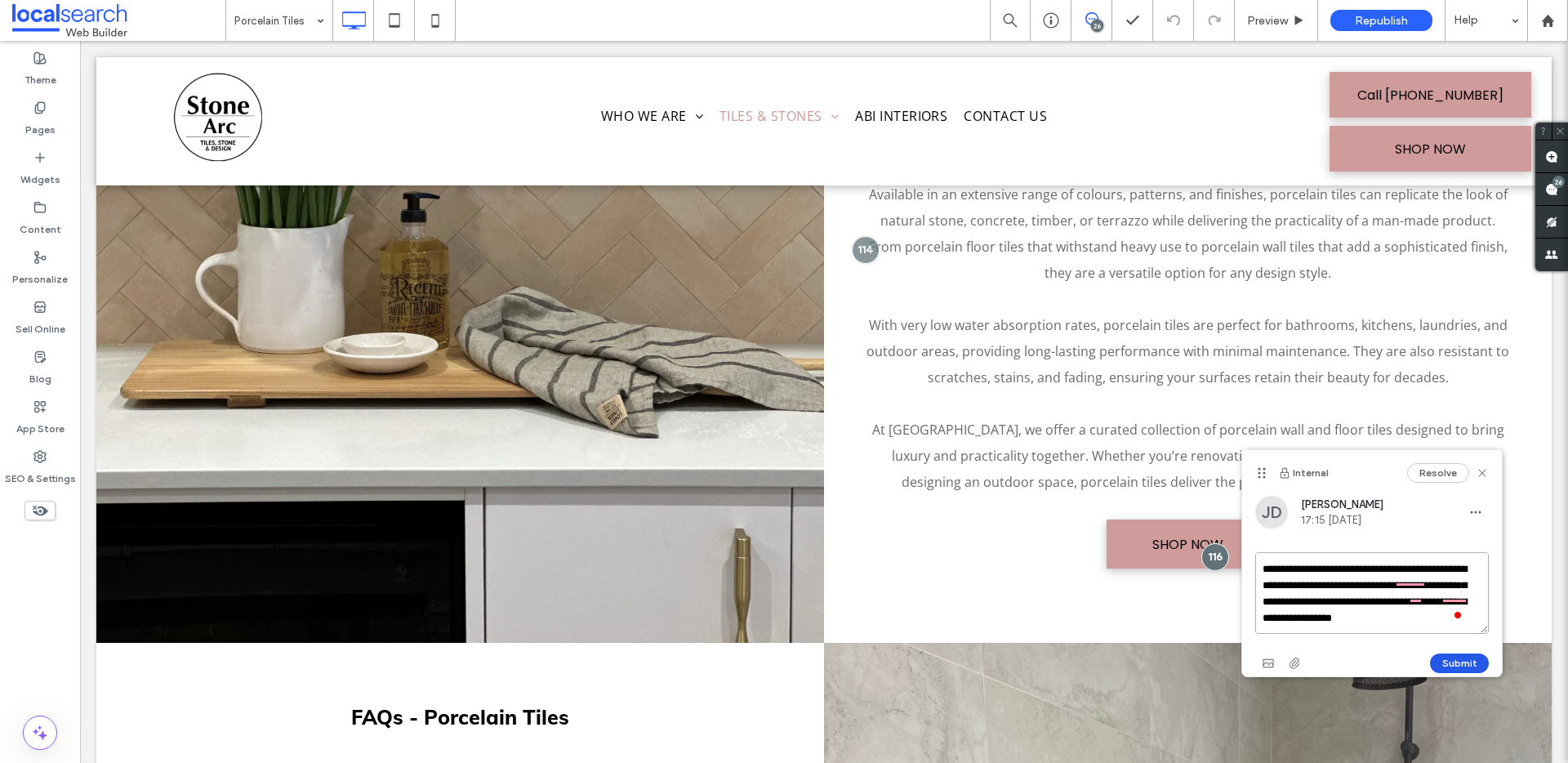
type textarea "**********"
click at [1466, 653] on button "Submit" at bounding box center [1459, 663] width 59 height 19
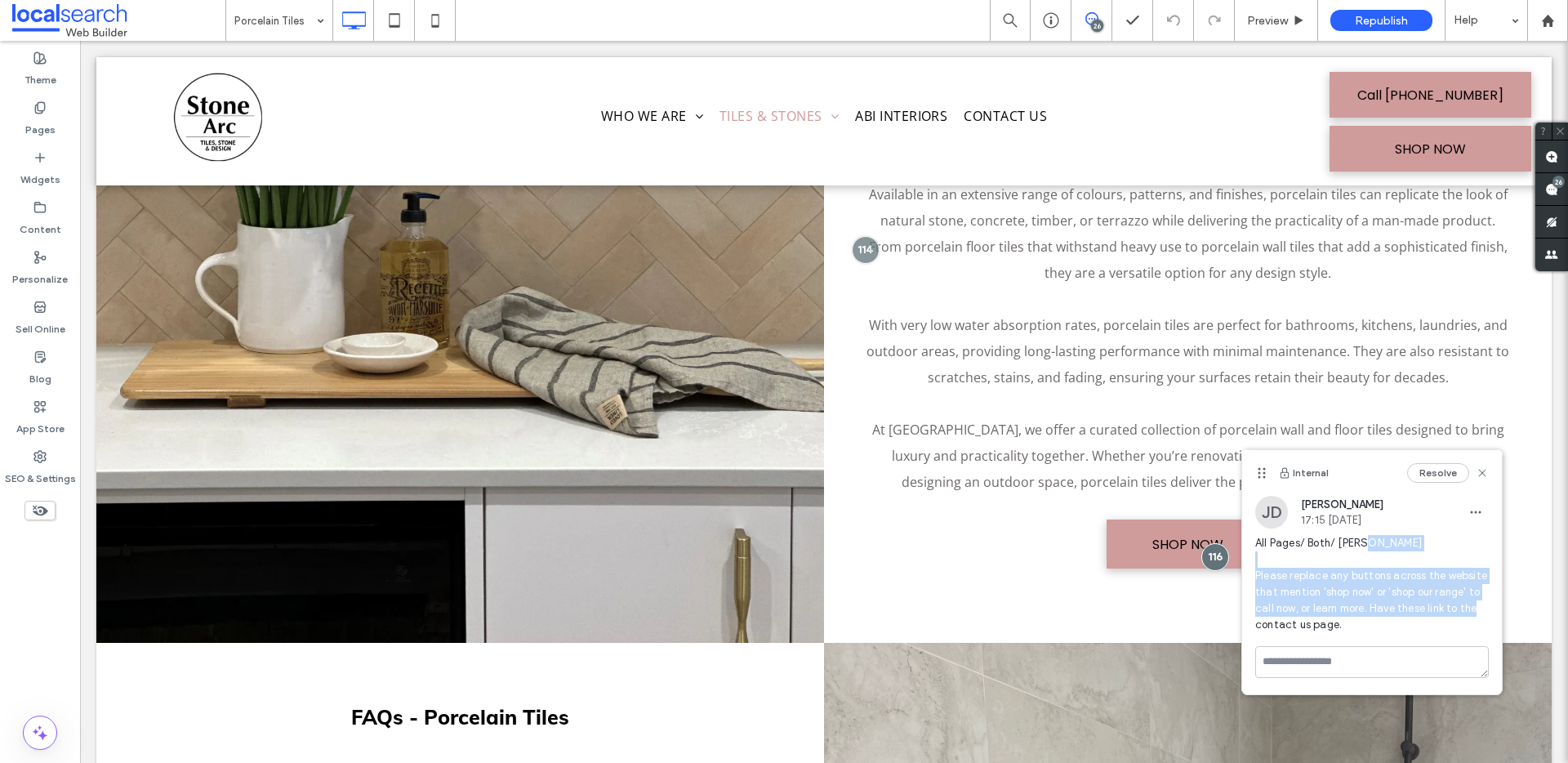
drag, startPoint x: 1396, startPoint y: 576, endPoint x: 1351, endPoint y: 622, distance: 64.4
click at [1331, 624] on span "All Pages/ Both/ Dev Please replace any buttons across the website that mention…" at bounding box center [1372, 584] width 234 height 98
click at [1351, 622] on span "All Pages/ Both/ Dev Please replace any buttons across the website that mention…" at bounding box center [1372, 584] width 234 height 98
click at [1555, 194] on use at bounding box center [1551, 189] width 13 height 13
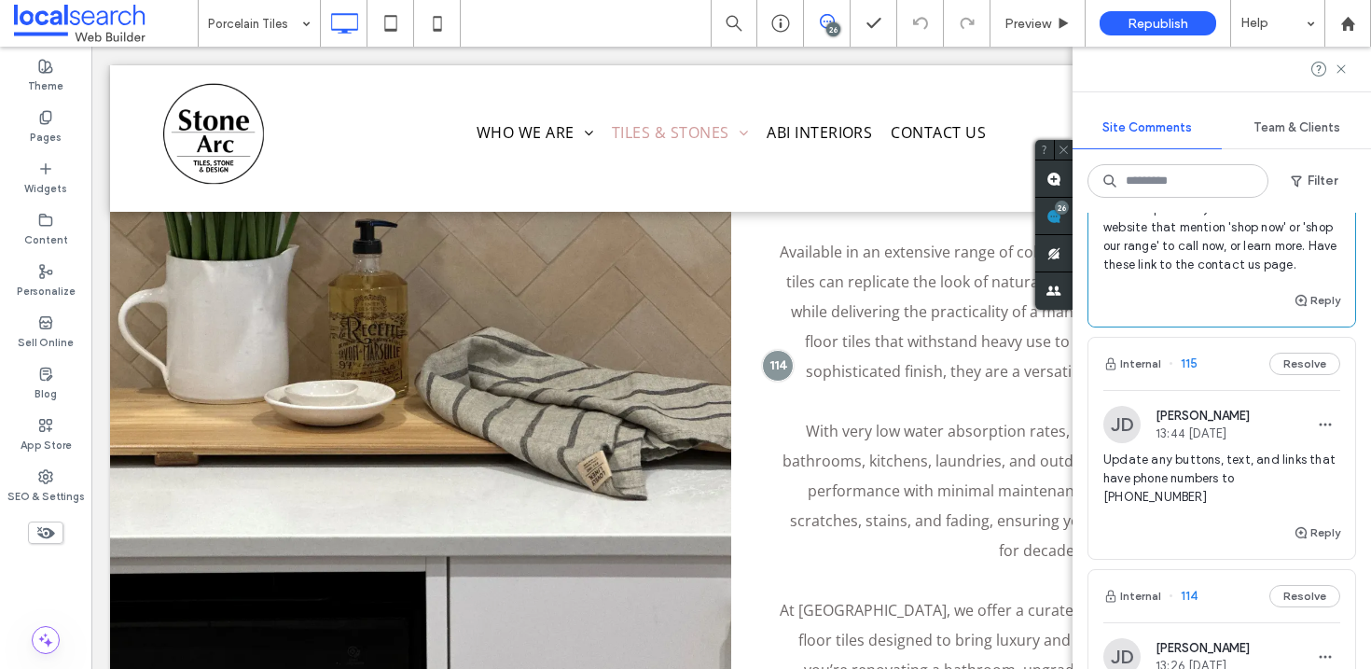
scroll to position [209, 0]
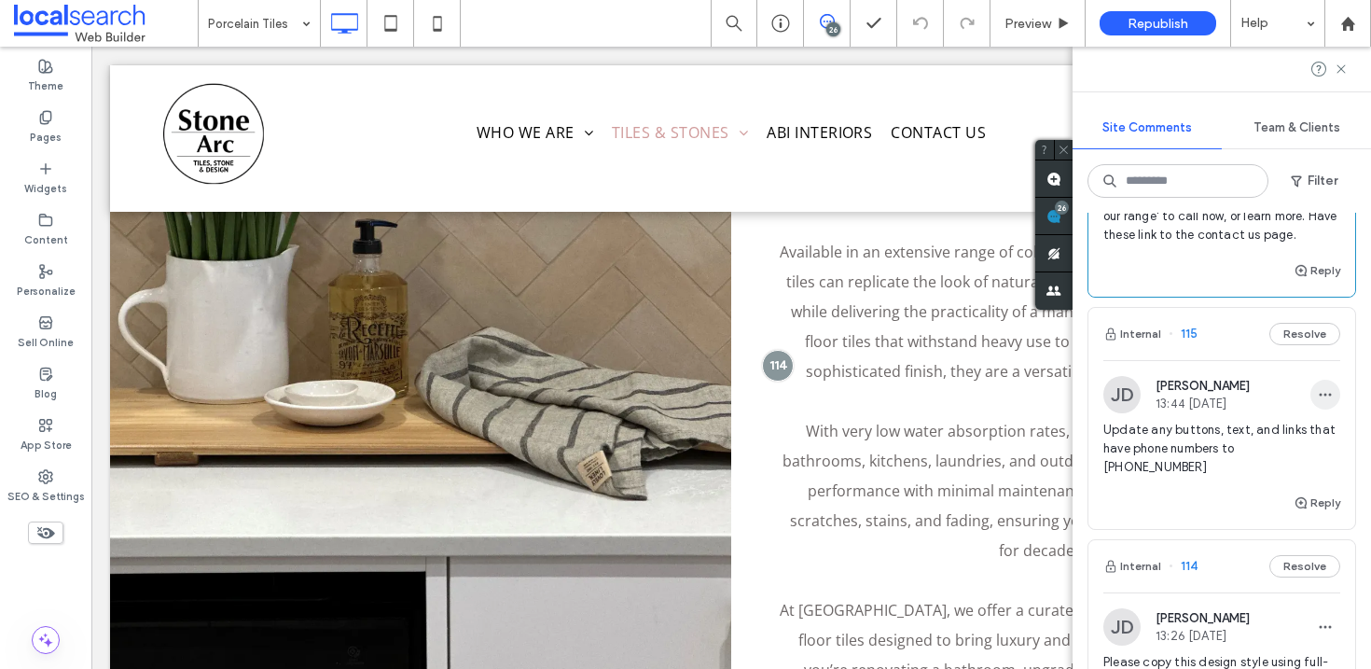
click at [1318, 402] on icon "button" at bounding box center [1325, 394] width 15 height 15
click at [1291, 449] on div "Edit" at bounding box center [1242, 461] width 166 height 35
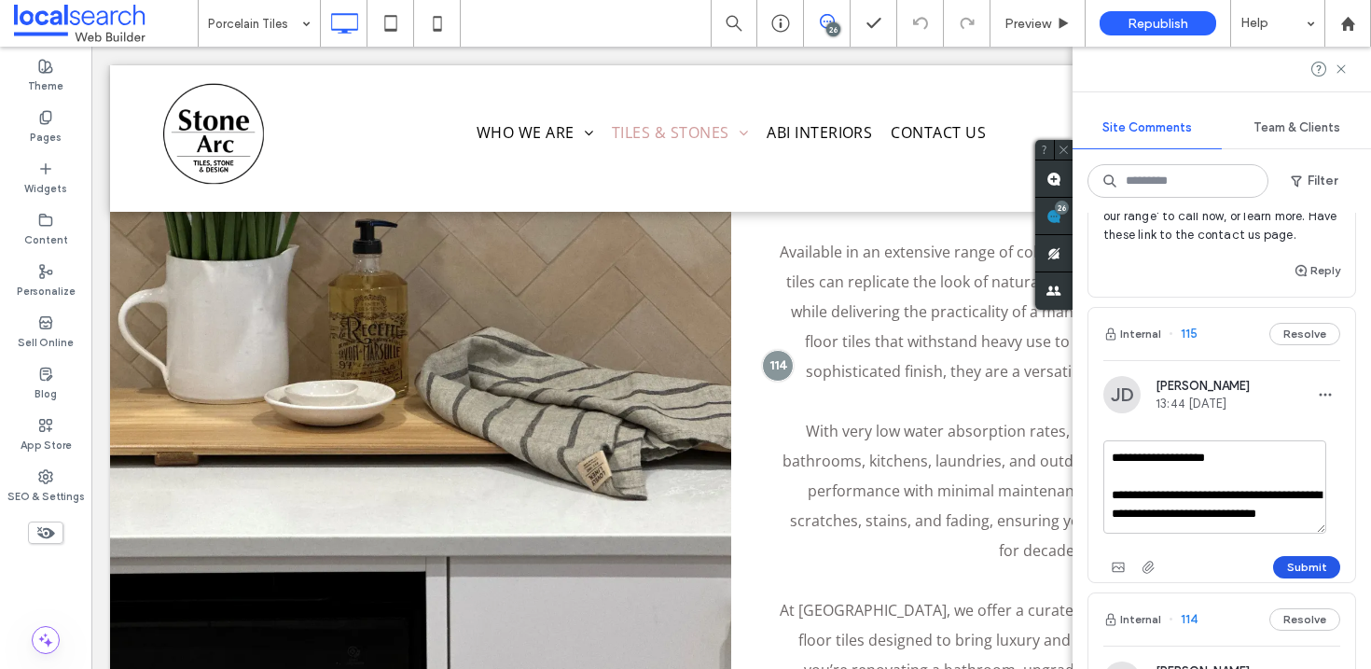
type textarea "**********"
click at [1283, 578] on button "Submit" at bounding box center [1306, 567] width 67 height 22
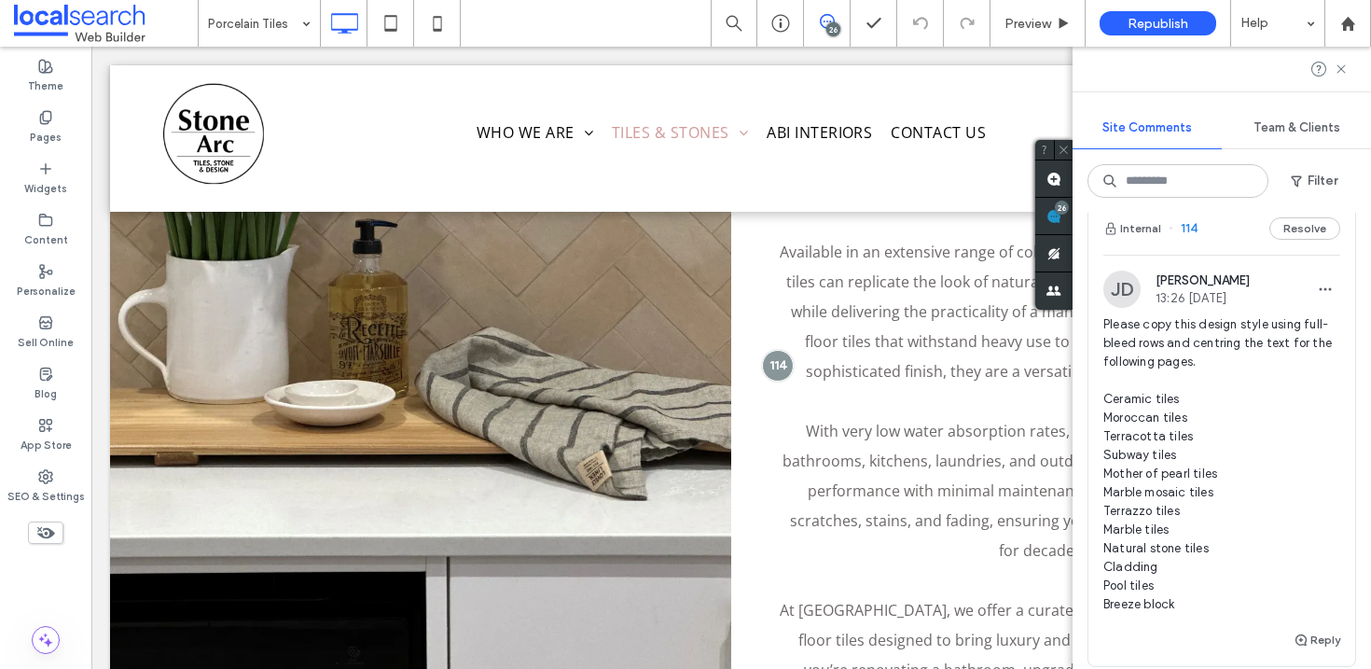
scroll to position [580, 0]
click at [1320, 293] on use "button" at bounding box center [1326, 293] width 12 height 3
click at [1282, 334] on div "Edit" at bounding box center [1242, 341] width 166 height 35
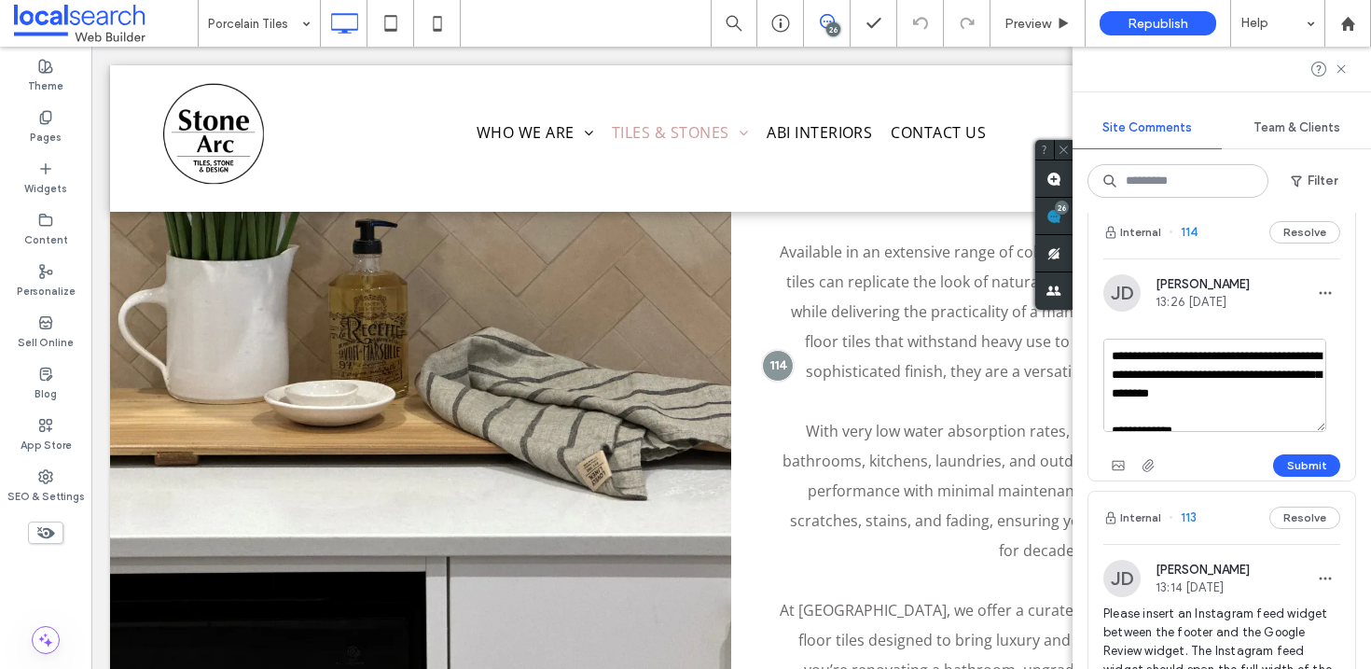
click at [1112, 349] on textarea "**********" at bounding box center [1215, 385] width 223 height 93
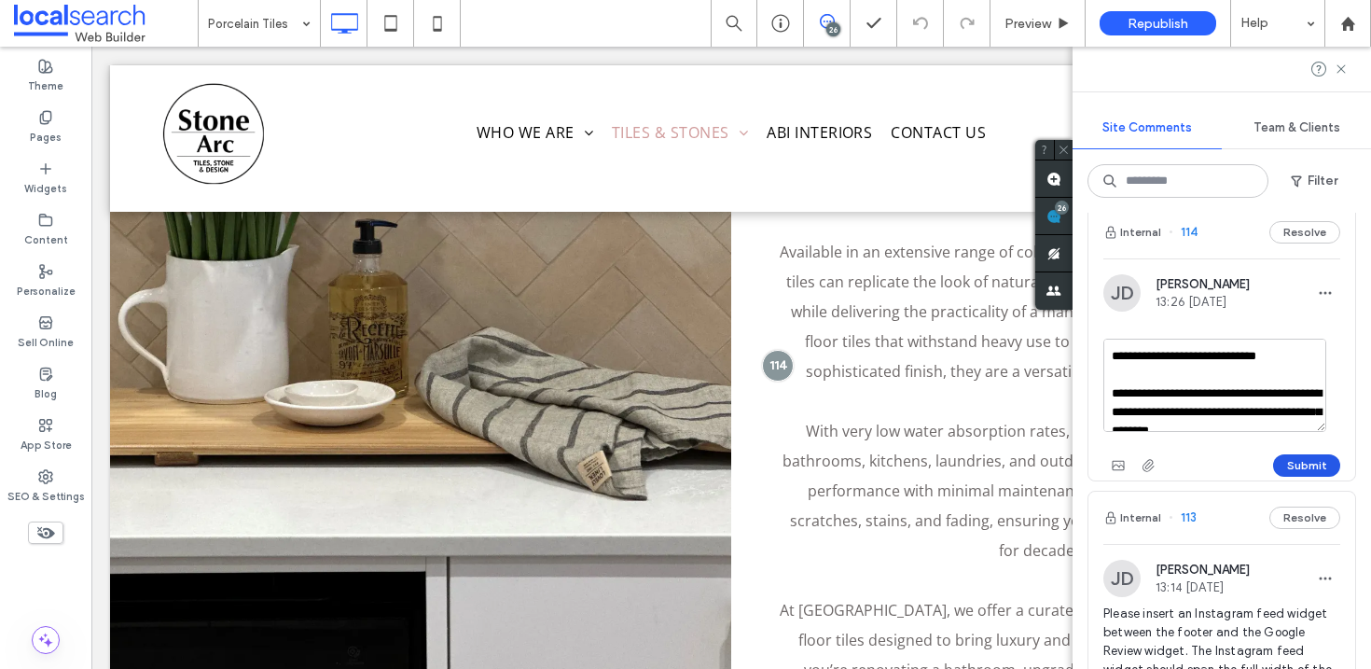
type textarea "**********"
click at [1310, 461] on button "Submit" at bounding box center [1306, 465] width 67 height 22
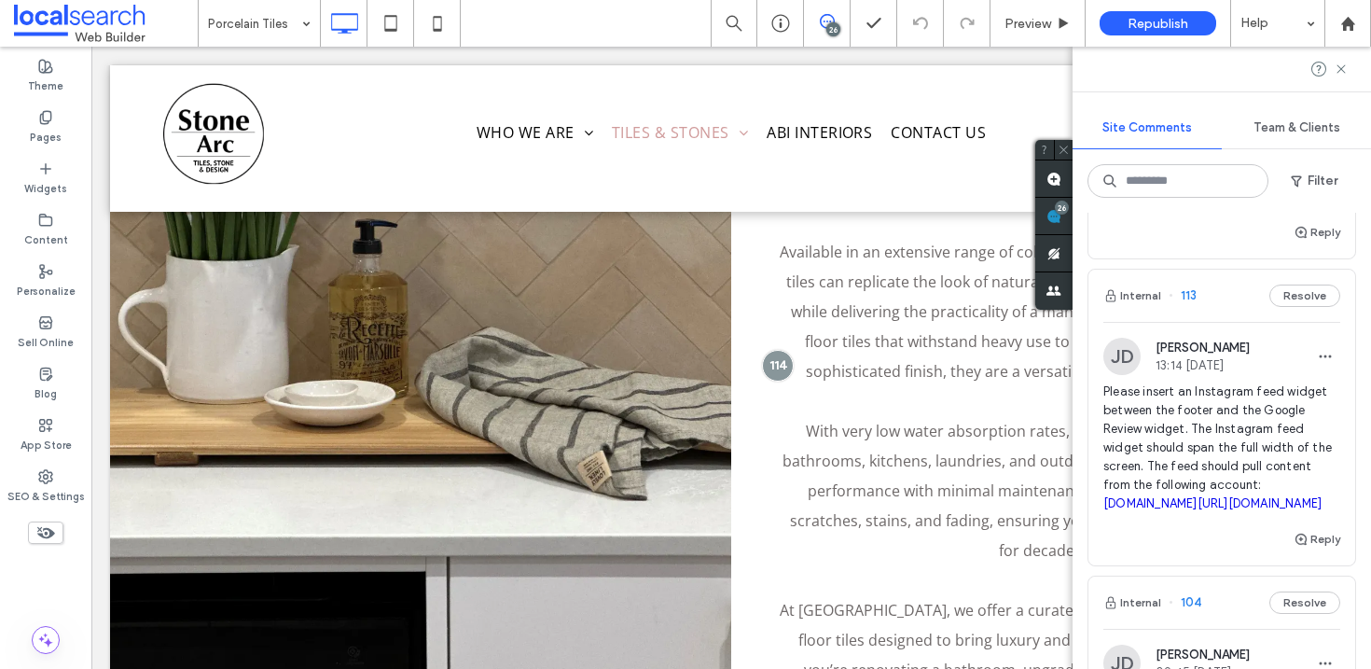
scroll to position [1037, 0]
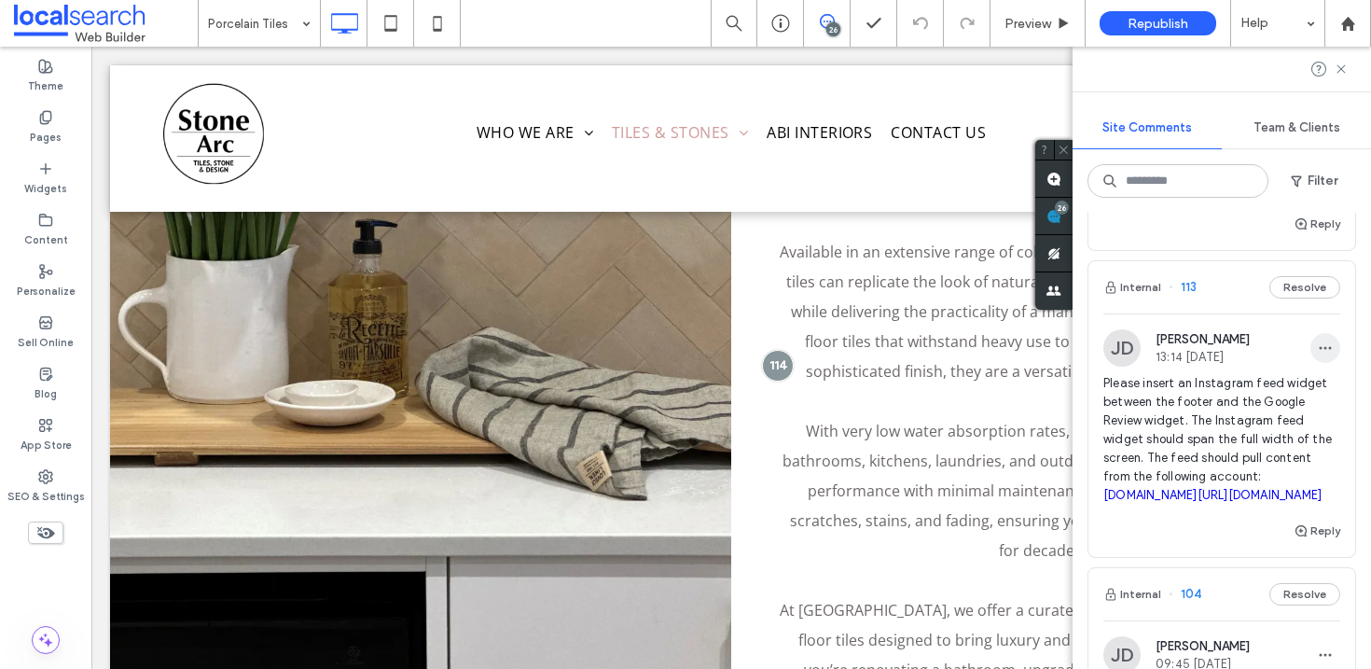
drag, startPoint x: 1314, startPoint y: 337, endPoint x: 1311, endPoint y: 349, distance: 12.7
click at [1315, 337] on span "button" at bounding box center [1326, 348] width 30 height 30
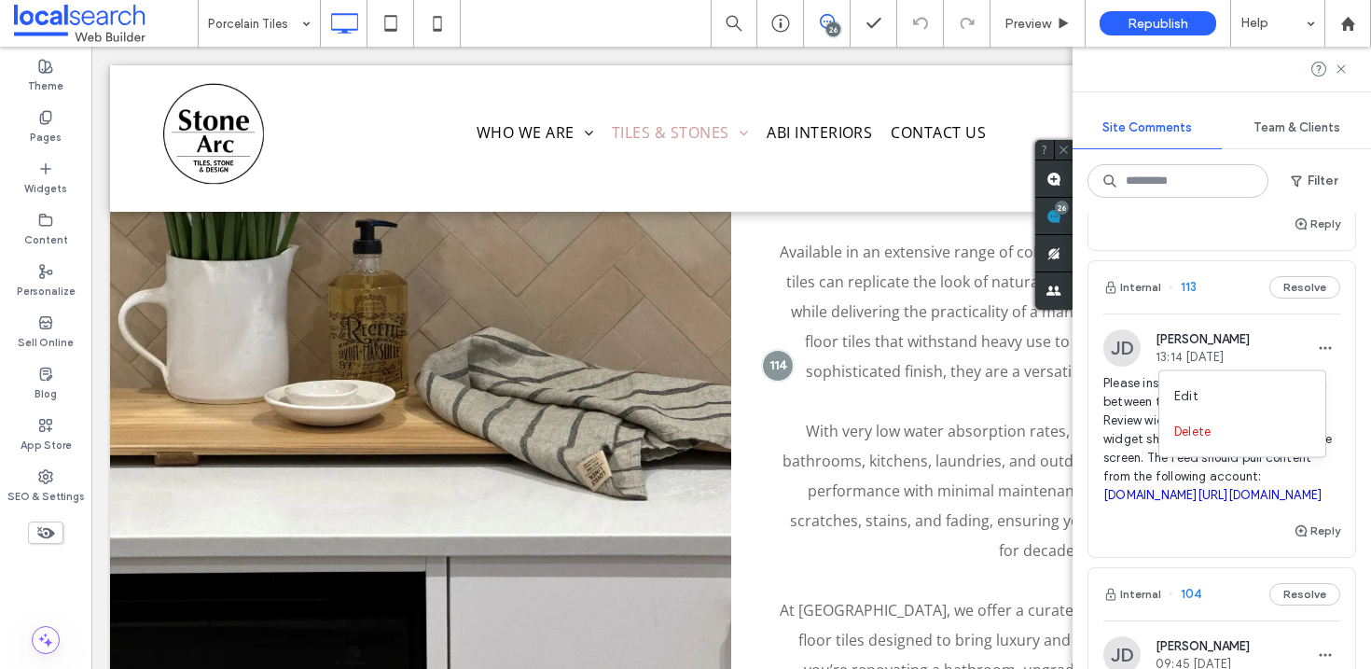
drag, startPoint x: 1255, startPoint y: 391, endPoint x: 1210, endPoint y: 391, distance: 44.8
click at [1256, 391] on div "Edit" at bounding box center [1242, 396] width 166 height 35
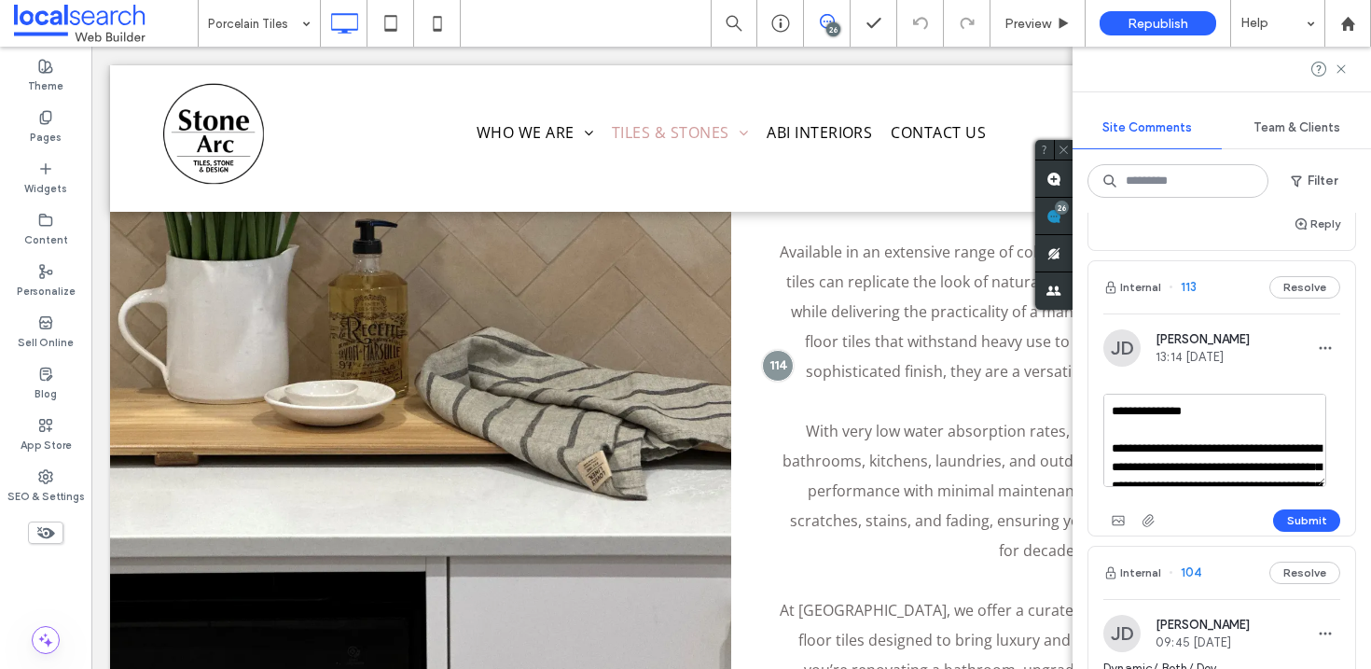
type textarea "**********"
click at [1307, 531] on div "Submit" at bounding box center [1222, 521] width 237 height 30
click at [1303, 522] on div at bounding box center [685, 334] width 1371 height 669
click at [1303, 522] on button "Submit" at bounding box center [1306, 520] width 67 height 22
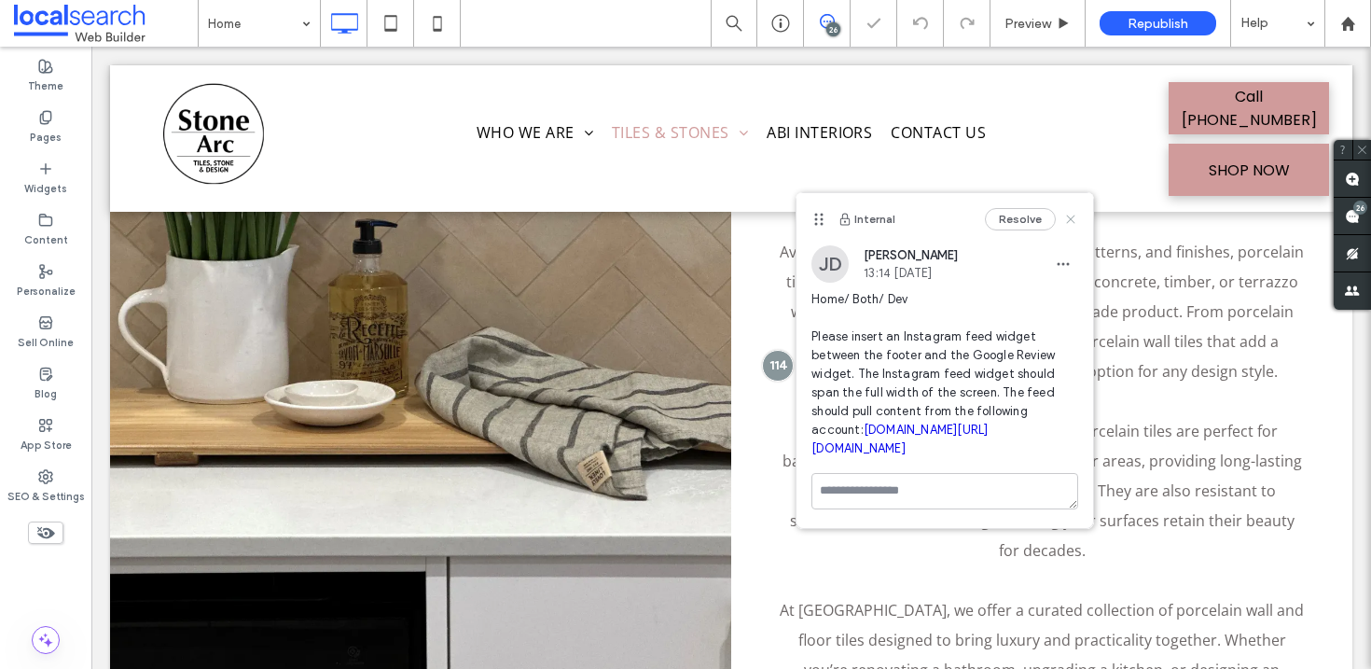
click at [1067, 223] on use at bounding box center [1071, 219] width 8 height 8
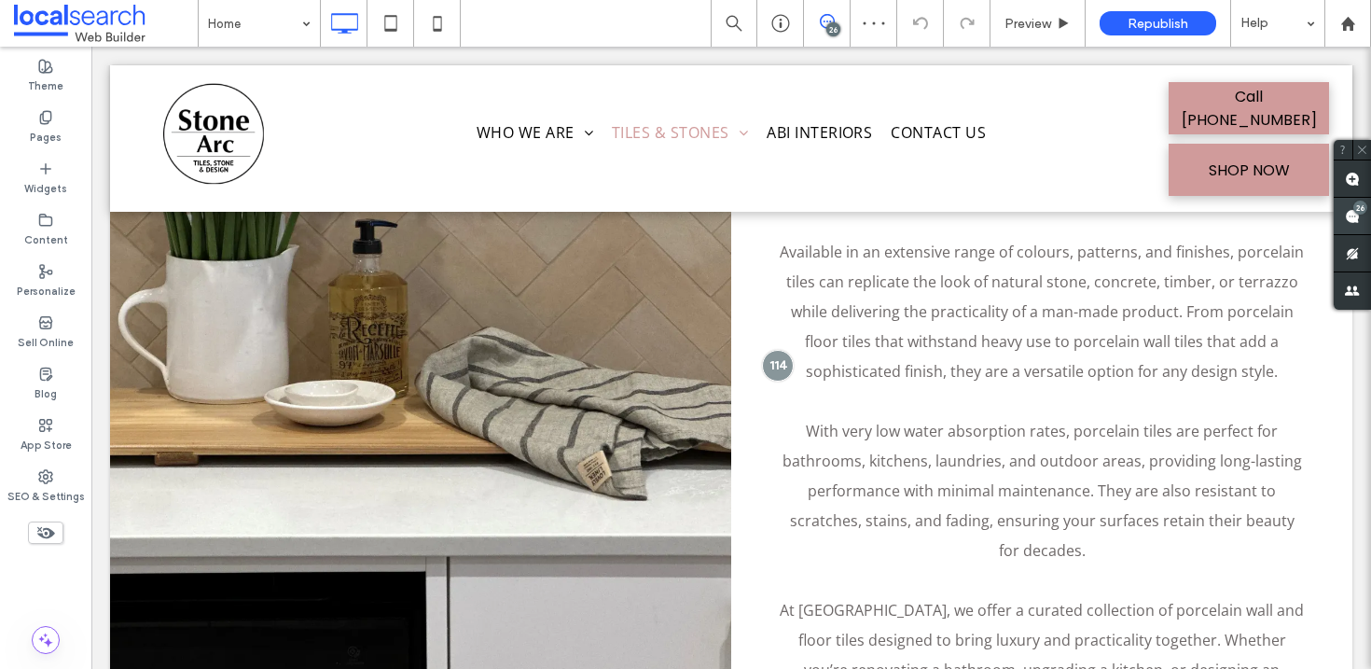
click at [1342, 215] on span at bounding box center [1352, 216] width 37 height 36
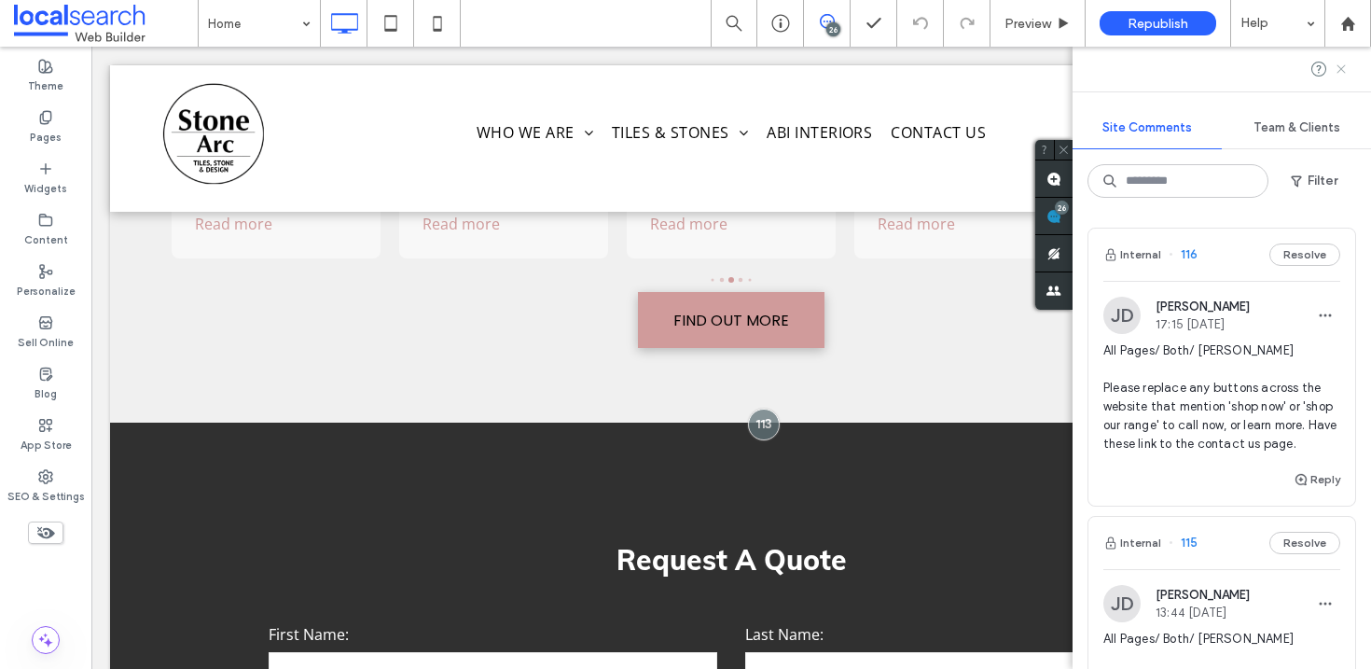
click at [1341, 72] on icon at bounding box center [1341, 69] width 15 height 15
